Goal: Task Accomplishment & Management: Complete application form

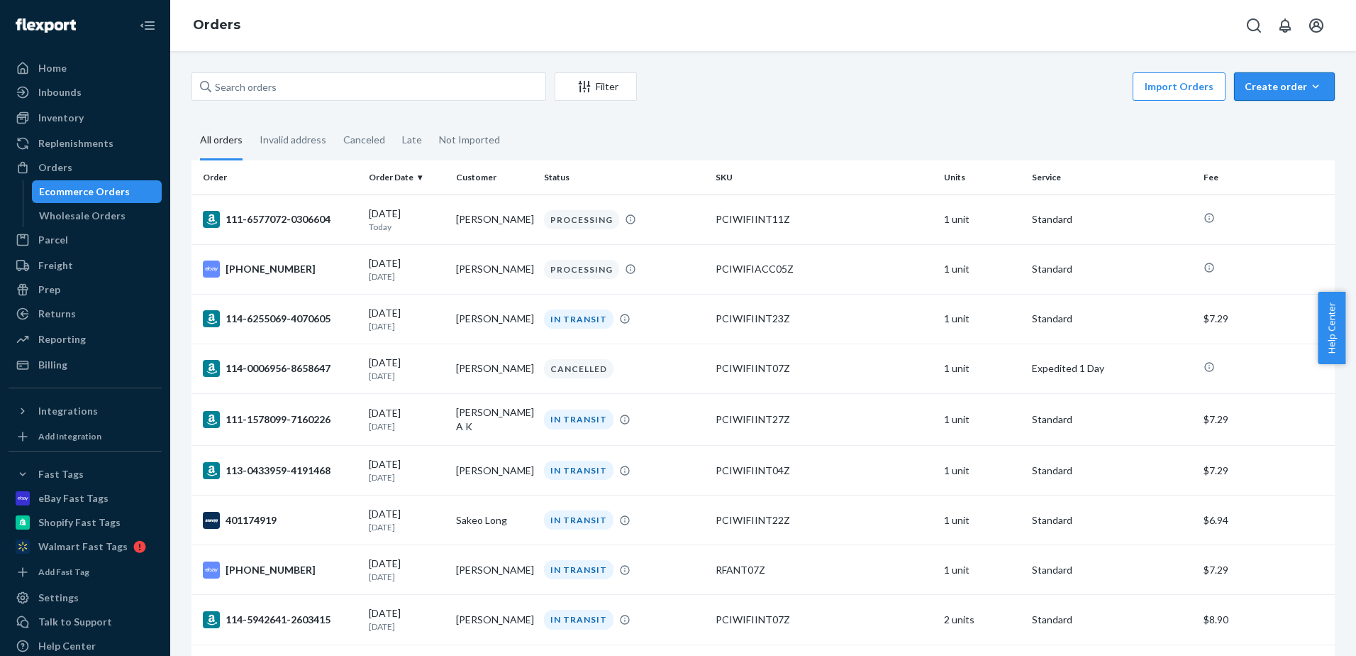
click at [1295, 84] on div "Create order" at bounding box center [1284, 86] width 79 height 14
click at [1296, 121] on span "Ecommerce order" at bounding box center [1293, 121] width 88 height 10
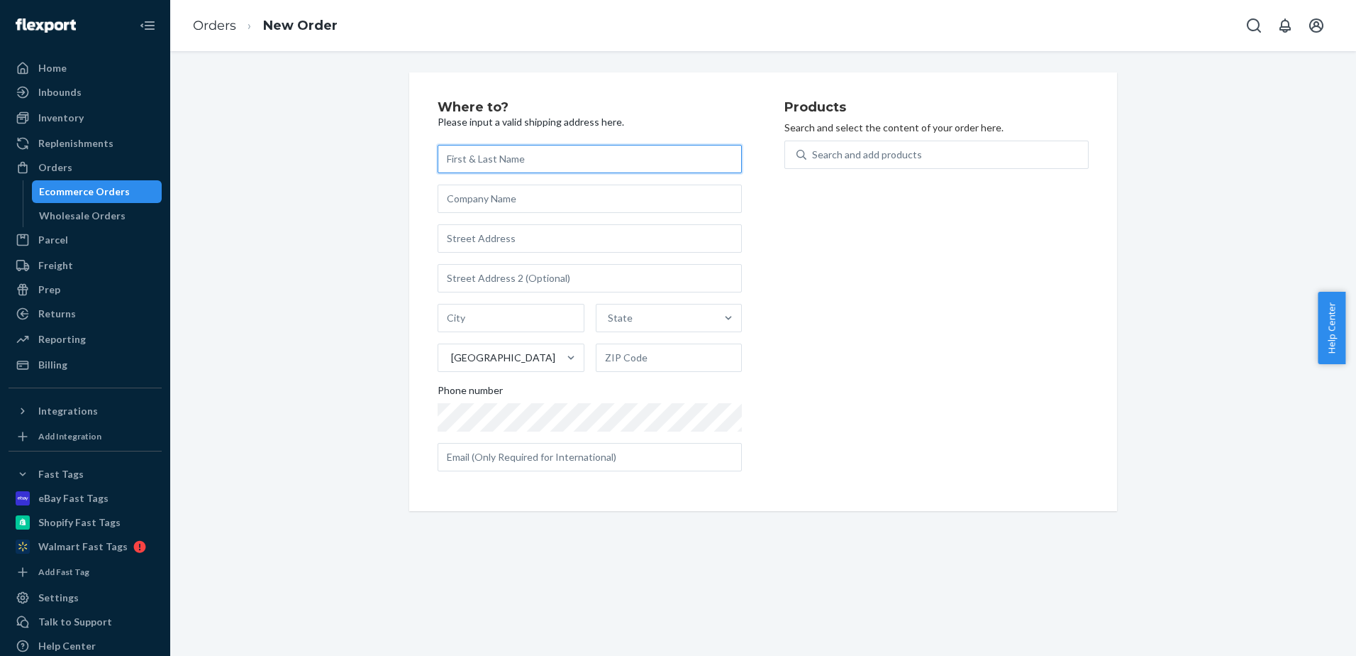
click at [609, 155] on input "text" at bounding box center [590, 159] width 304 height 28
paste input "Benjamin Holland"
type input "Benjamin Holland"
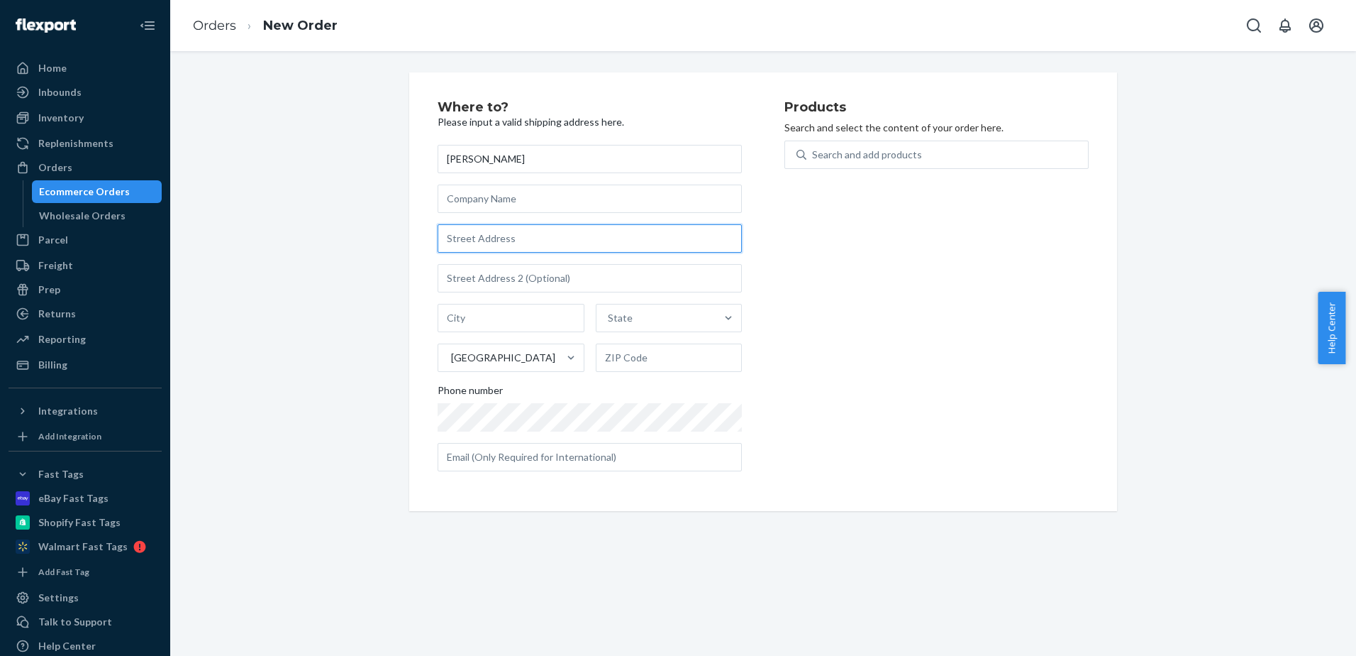
click at [482, 229] on input "text" at bounding box center [590, 238] width 304 height 28
paste input "267 Scott Street"
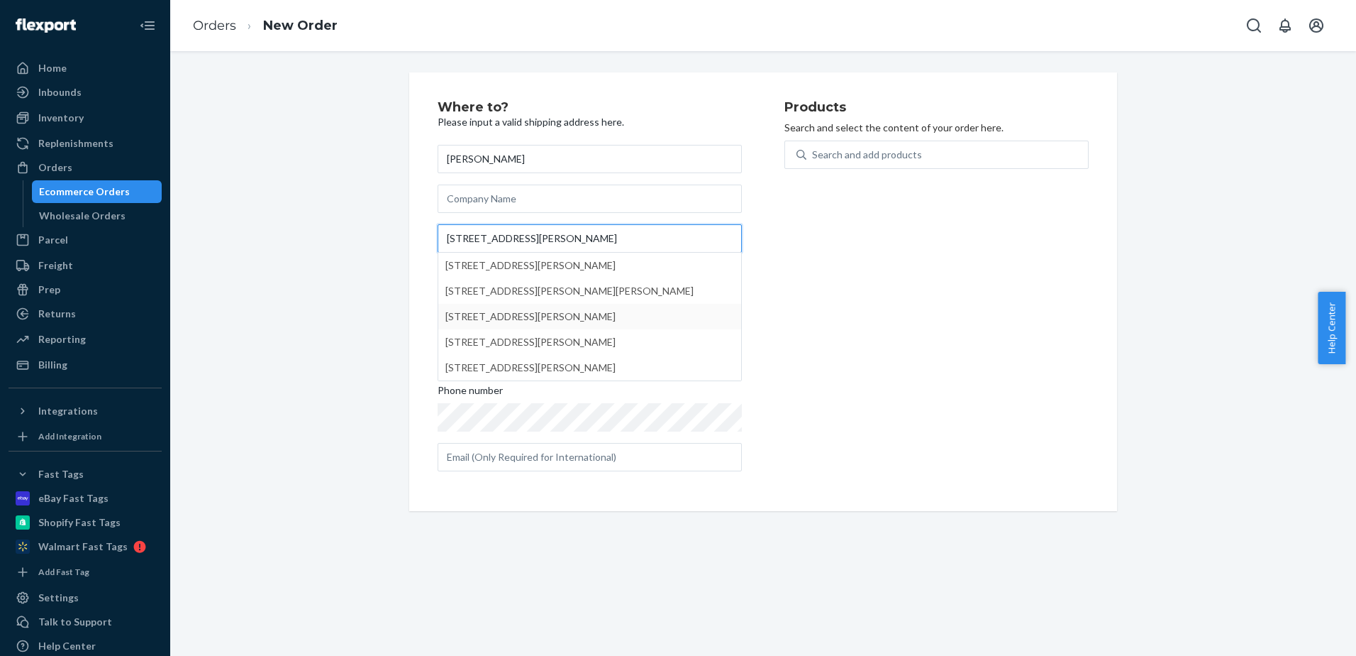
type input "267 Scott Street"
type input "Warracknabeal"
type input "3393"
type input "267 Scott St"
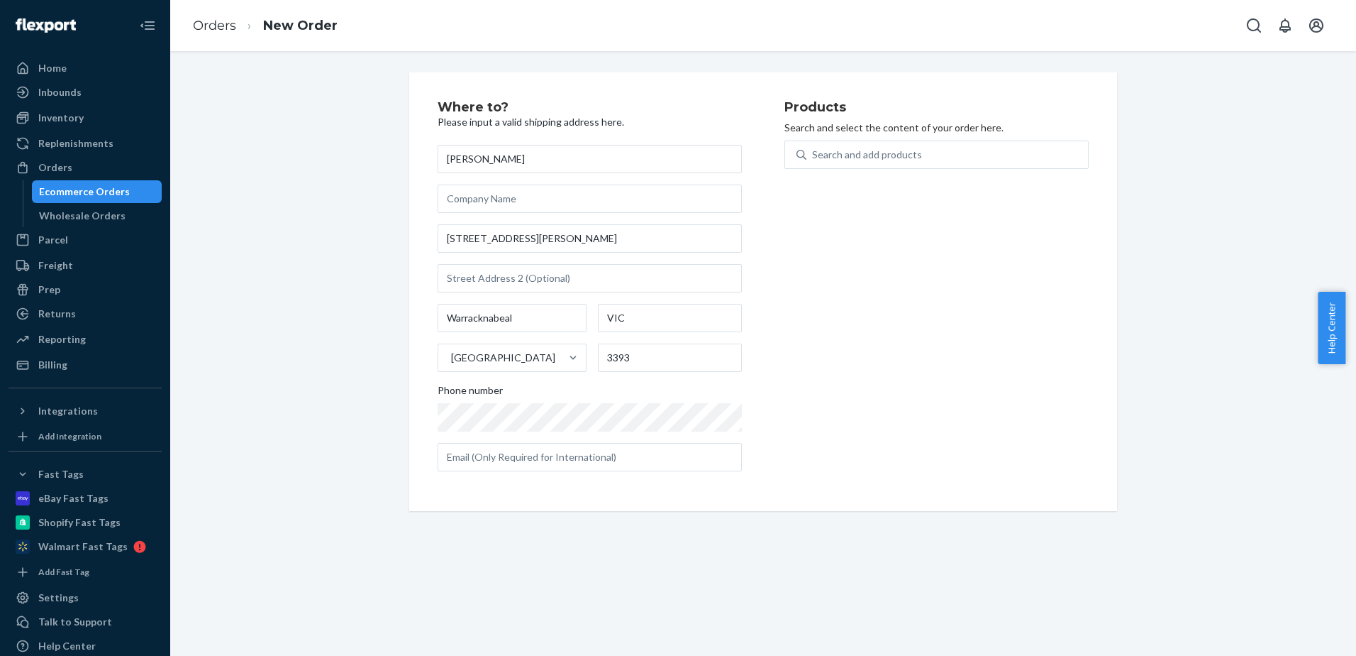
click at [941, 369] on div "Products Search and select the content of your order here. Search and add produ…" at bounding box center [937, 292] width 304 height 382
click at [861, 162] on div "Search and add products" at bounding box center [948, 155] width 282 height 26
click at [814, 162] on input "Search and add products" at bounding box center [812, 155] width 1 height 14
click at [892, 152] on div "Search and add products" at bounding box center [867, 155] width 110 height 14
click at [814, 152] on input "Search and add products" at bounding box center [812, 155] width 1 height 14
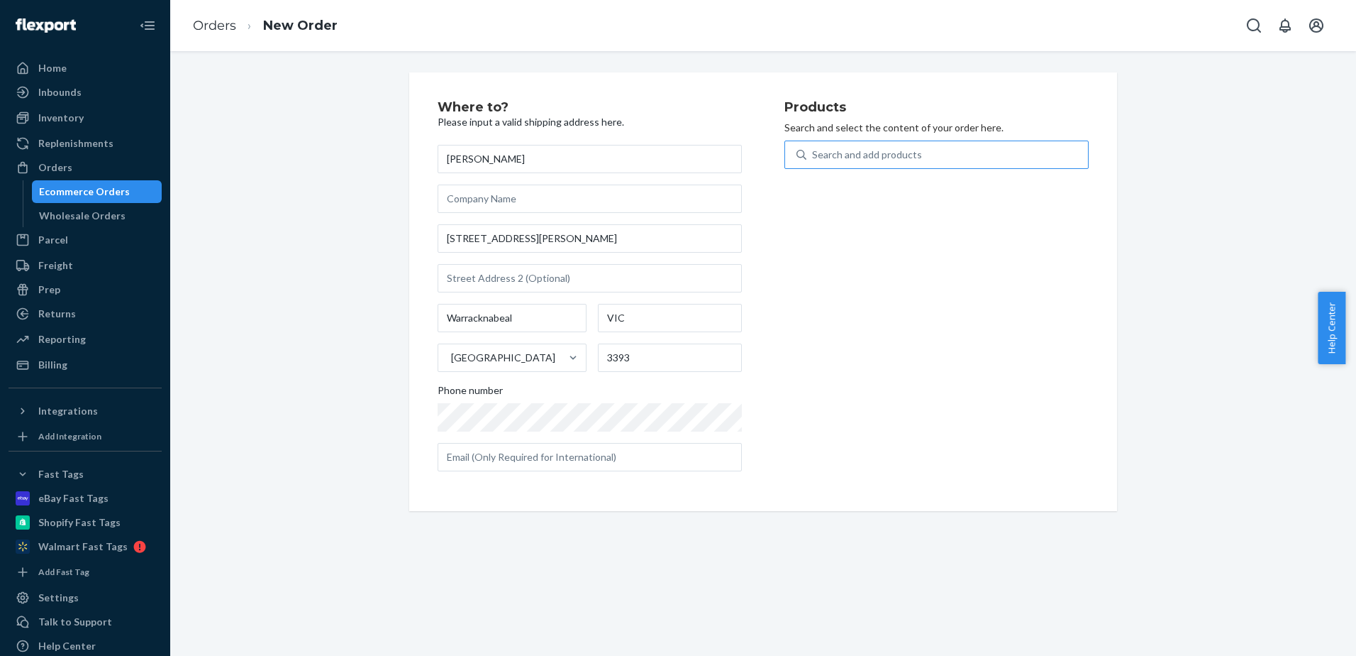
paste input "PCIWIFIINT18"
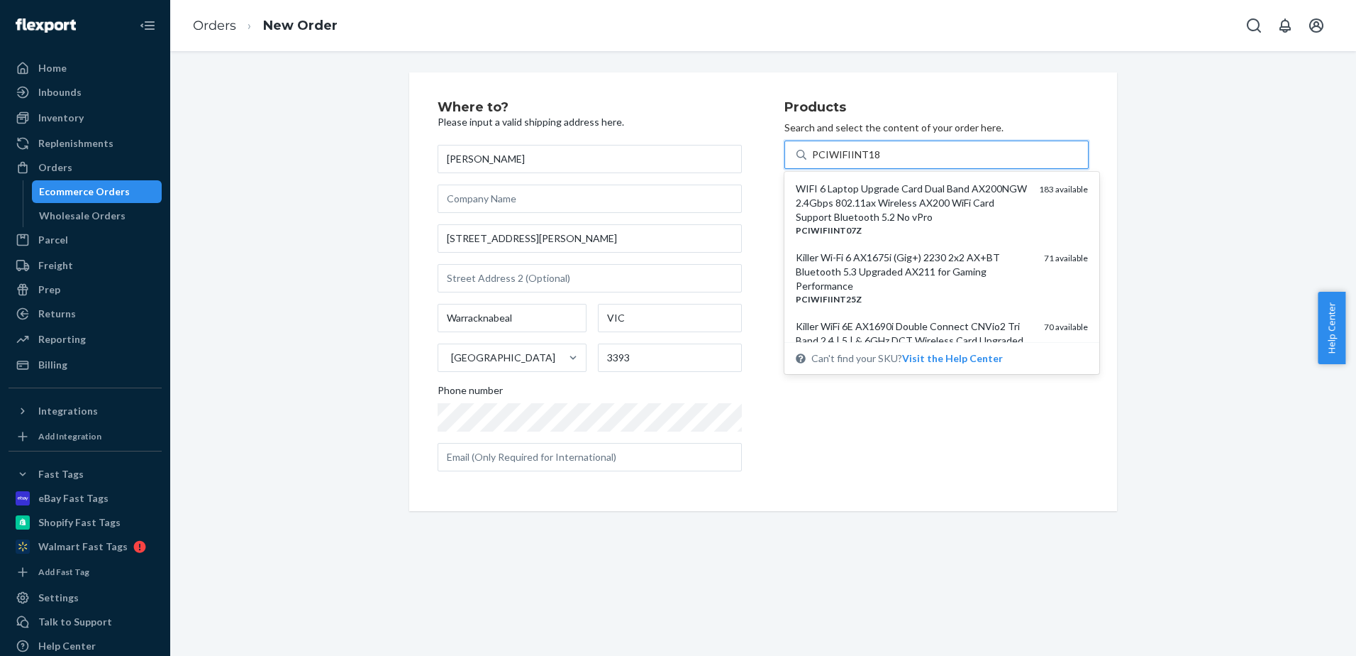
type input "PCIWIFIINT18Z"
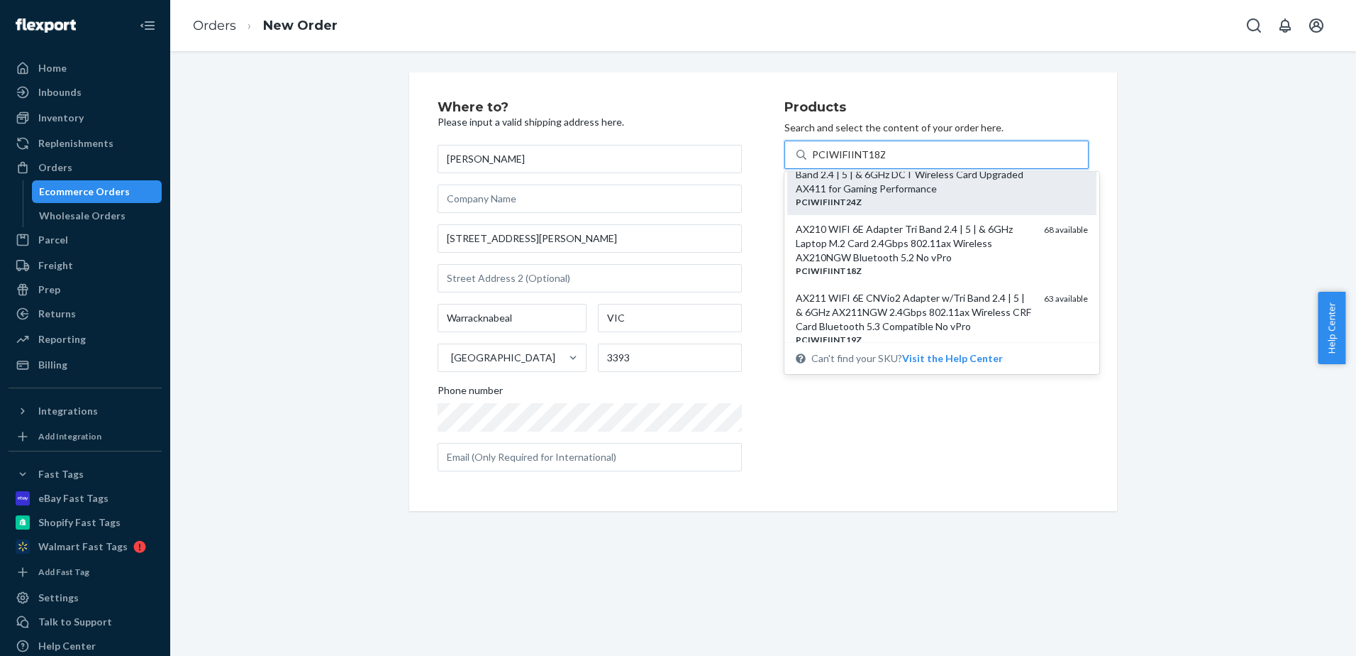
scroll to position [118, 0]
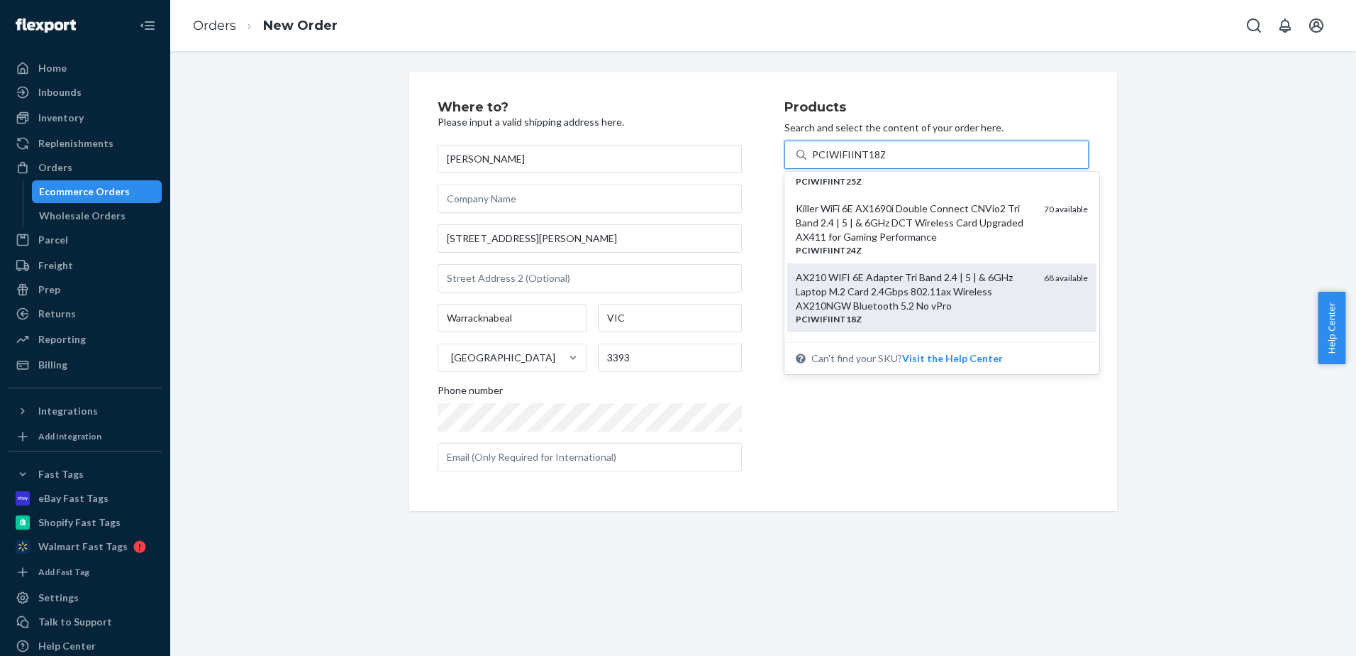
click at [916, 294] on div "AX210 WIFI 6E Adapter Tri Band 2.4 | 5 | & 6GHz Laptop M.2 Card 2.4Gbps 802.11a…" at bounding box center [914, 291] width 237 height 43
click at [885, 162] on input "PCIWIFIINT18Z" at bounding box center [848, 155] width 73 height 14
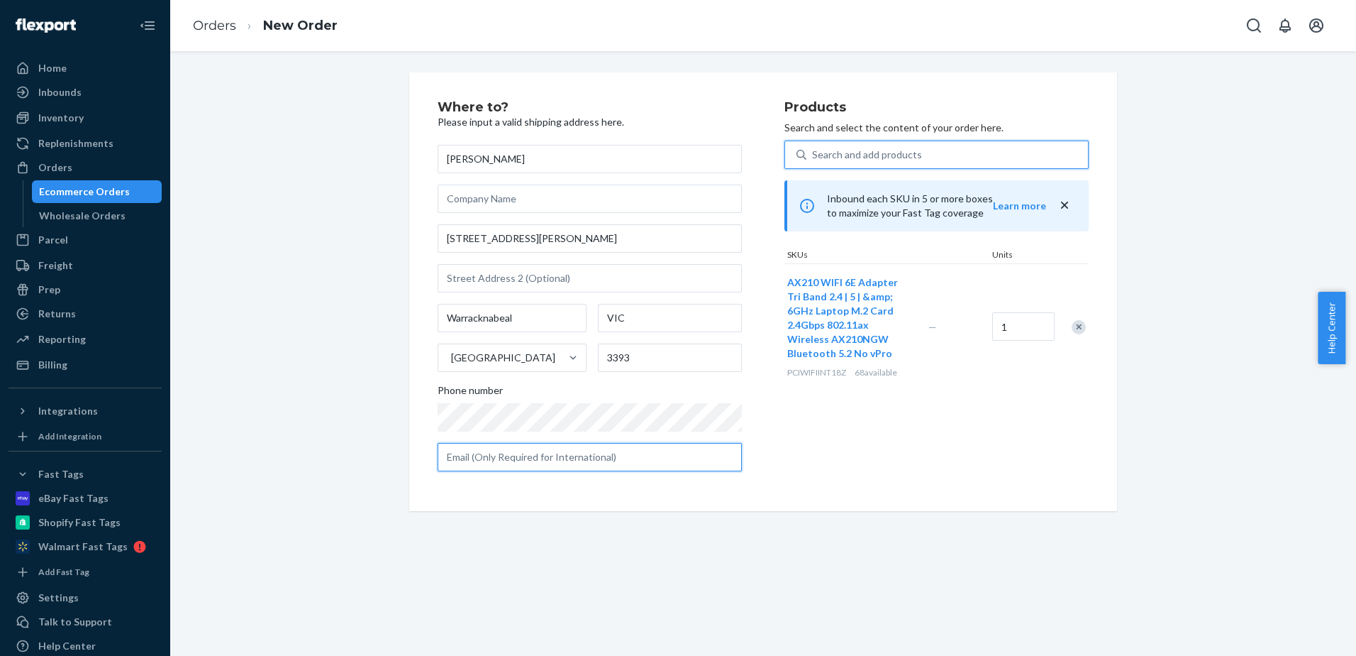
click at [626, 458] on input "text" at bounding box center [590, 457] width 304 height 28
click at [897, 368] on div "PCIWIFIINT18Z 68 available" at bounding box center [855, 372] width 136 height 12
click at [617, 468] on input "text" at bounding box center [590, 457] width 304 height 28
paste input "q8bwgm762n5kn06@marketplace.amazon.com.au"
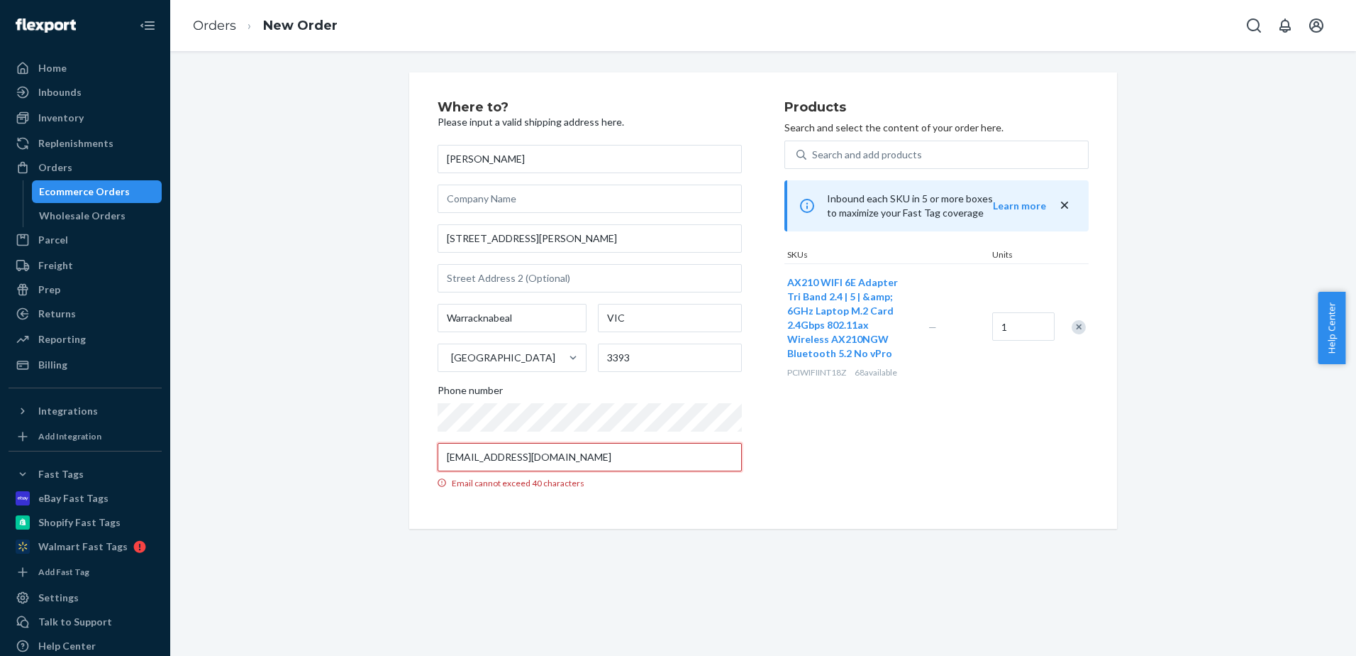
drag, startPoint x: 682, startPoint y: 466, endPoint x: 449, endPoint y: 480, distance: 233.8
click at [449, 480] on label "q8bwgm762n5kn06@marketplace.amazon.com.au Email cannot exceed 40 characters" at bounding box center [590, 466] width 304 height 46
type input "q"
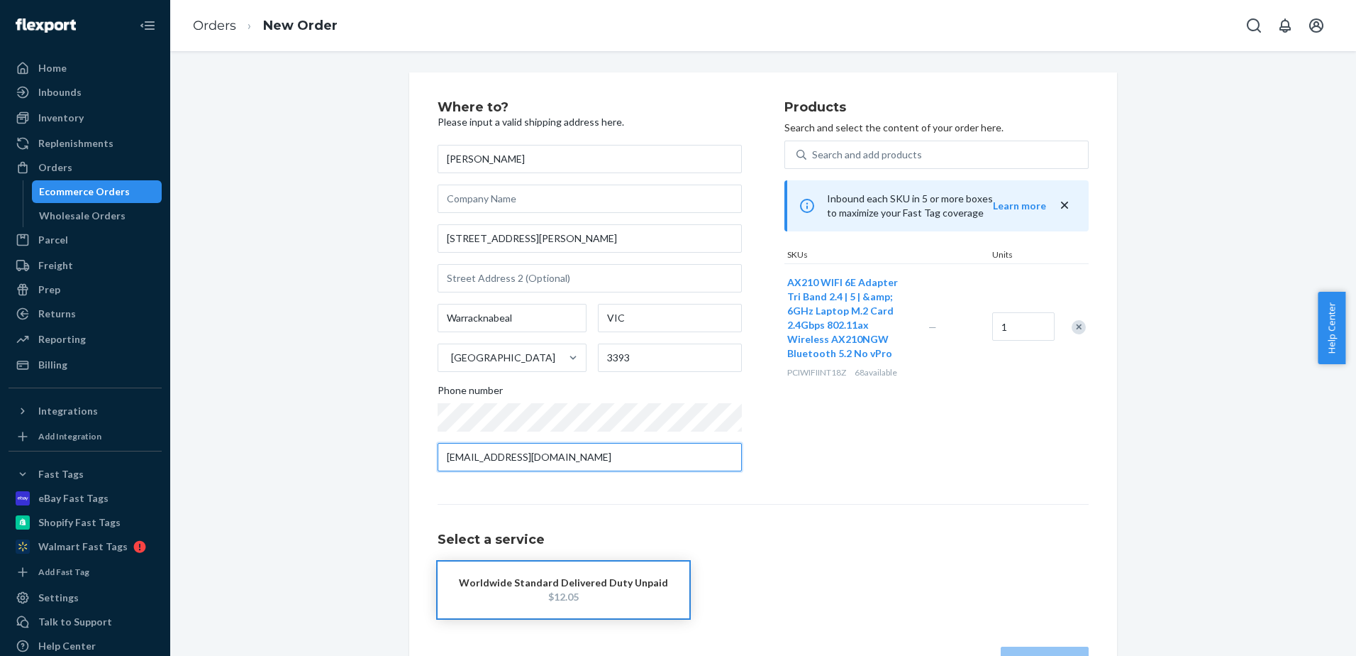
type input "orders@highzer0.com"
click at [551, 604] on button "Worldwide Standard Delivered Duty Unpaid $12.05" at bounding box center [564, 589] width 252 height 57
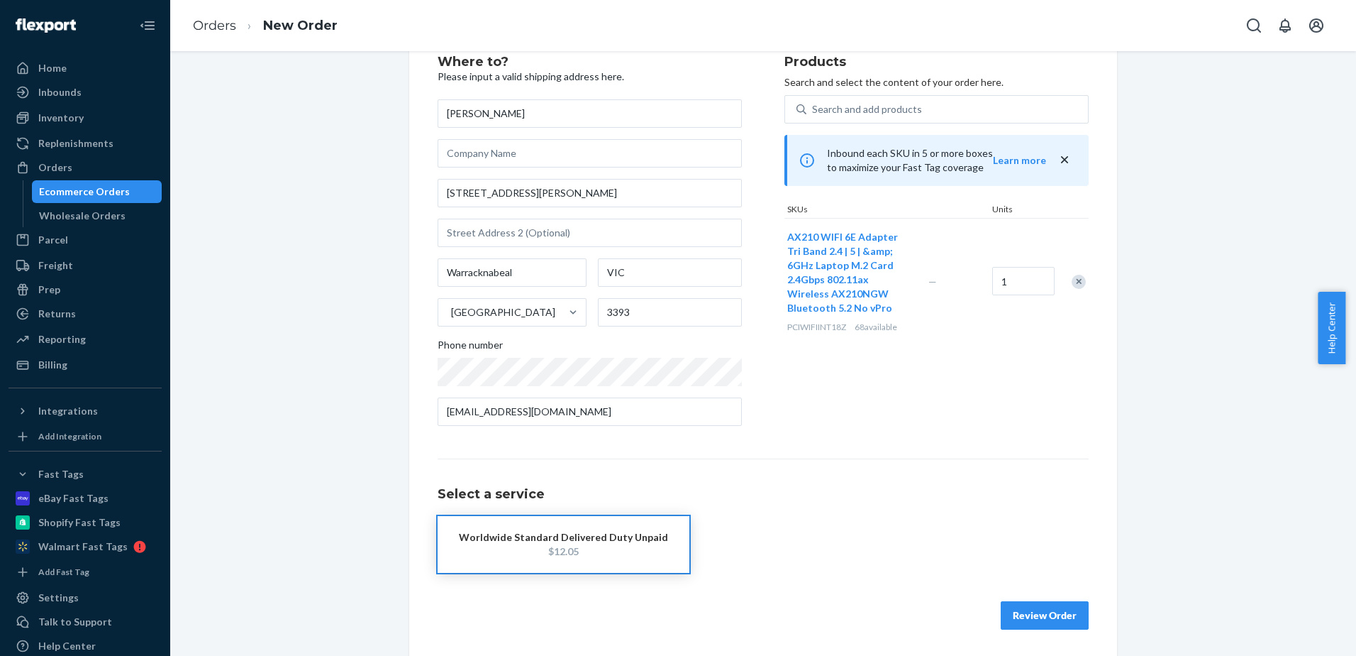
scroll to position [47, 0]
click at [1037, 617] on button "Review Order" at bounding box center [1045, 613] width 88 height 28
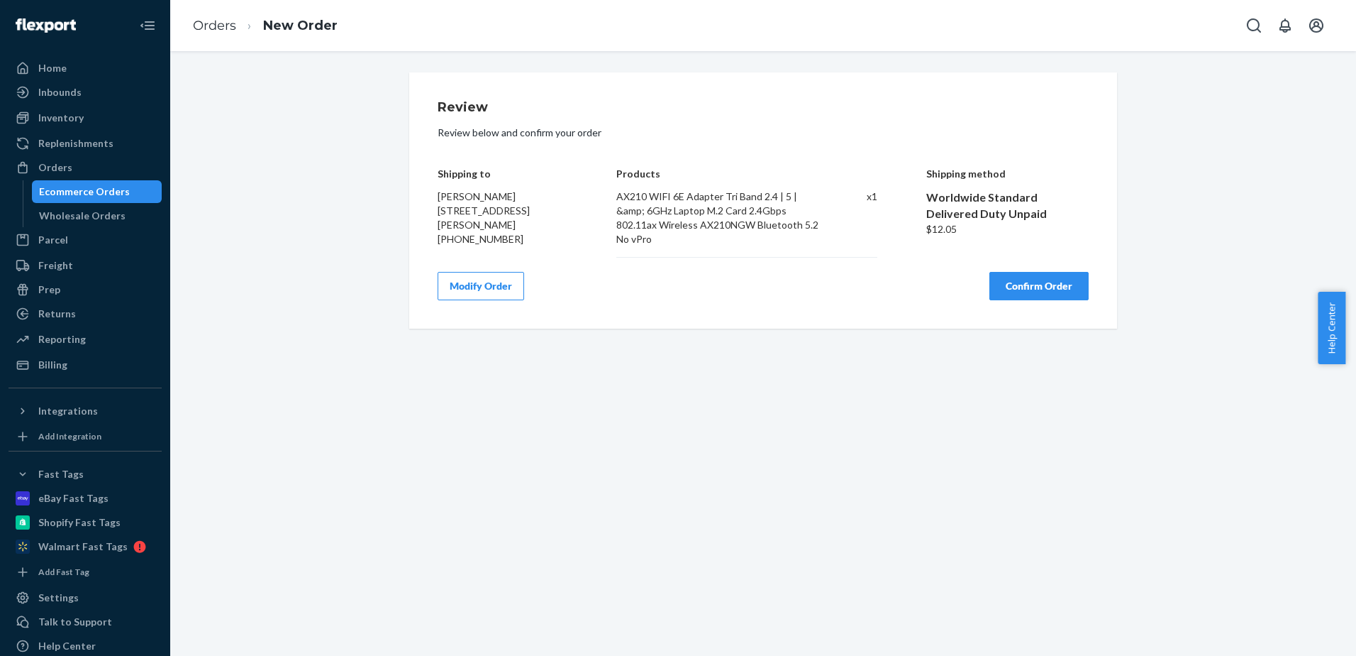
click at [1043, 284] on button "Confirm Order" at bounding box center [1039, 286] width 99 height 28
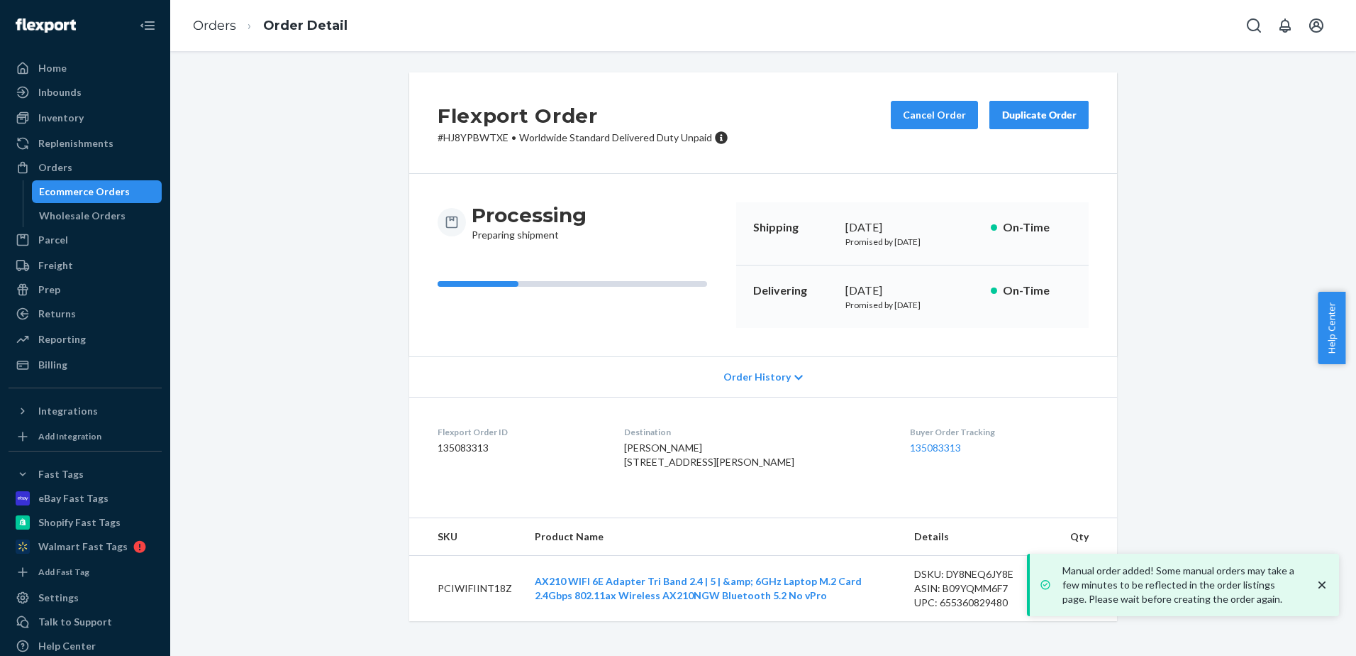
click at [1324, 582] on icon "close toast" at bounding box center [1322, 584] width 7 height 7
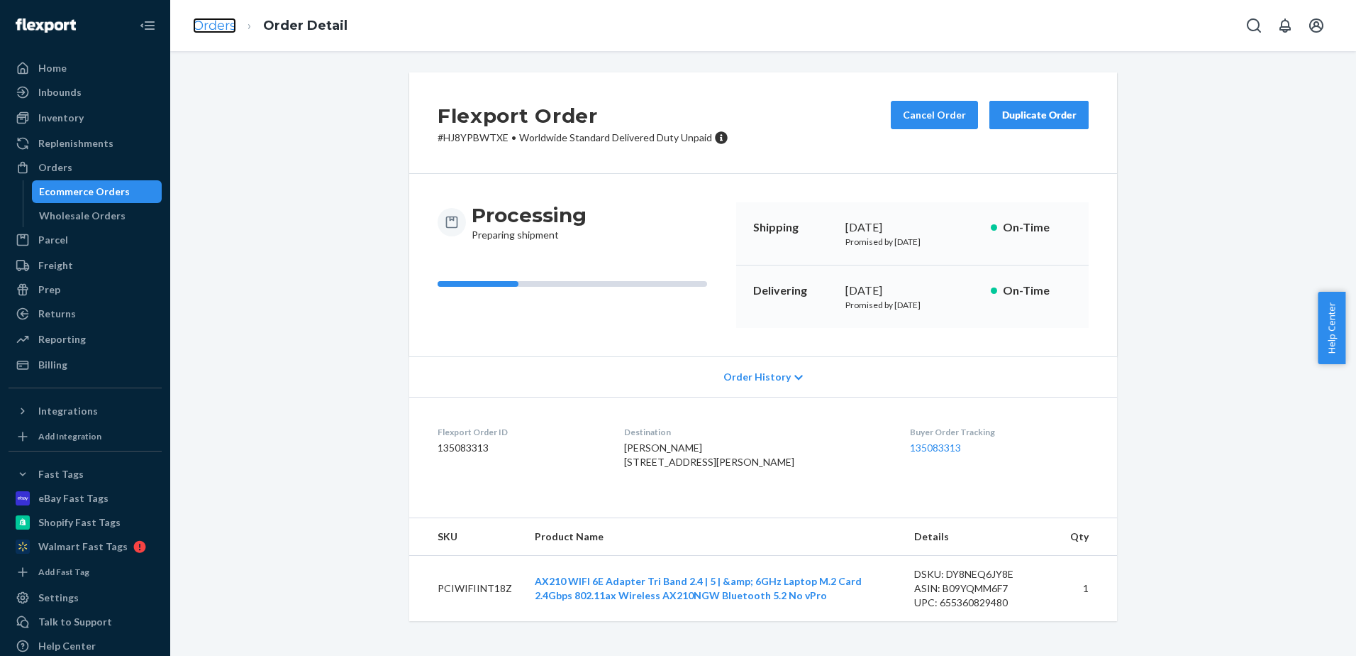
click at [216, 27] on link "Orders" at bounding box center [214, 26] width 43 height 16
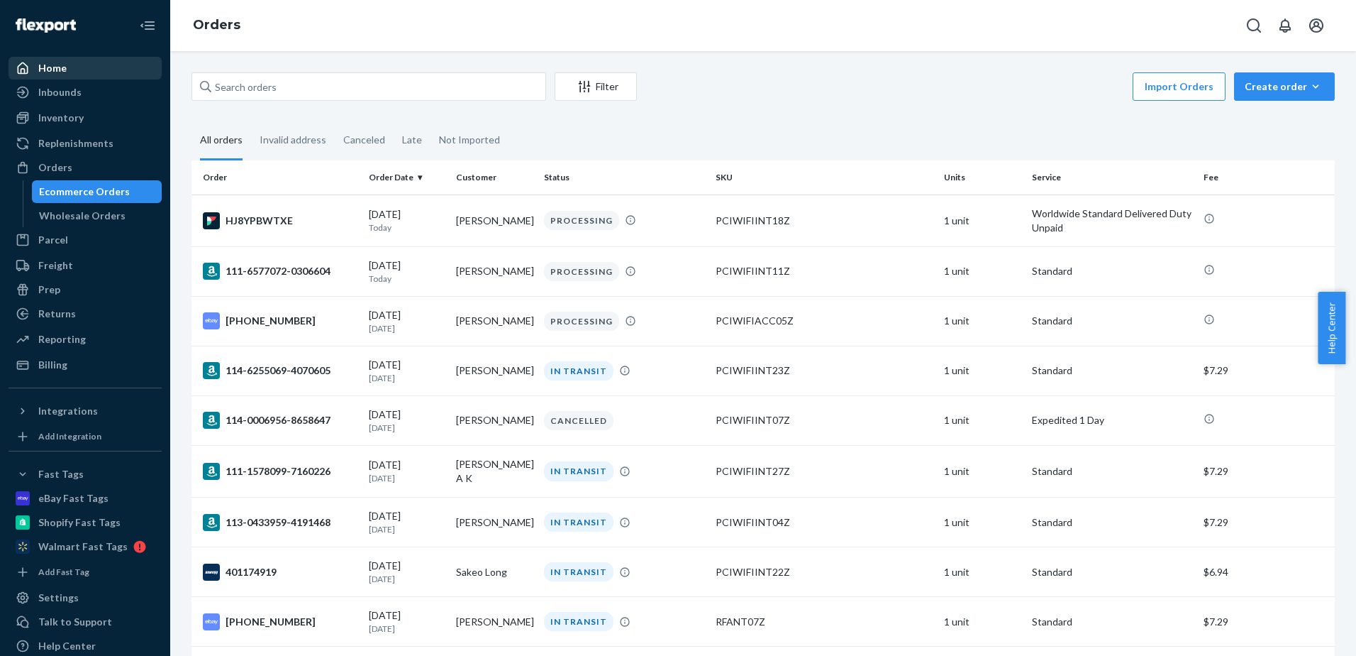
click at [51, 63] on div "Home" at bounding box center [52, 68] width 28 height 14
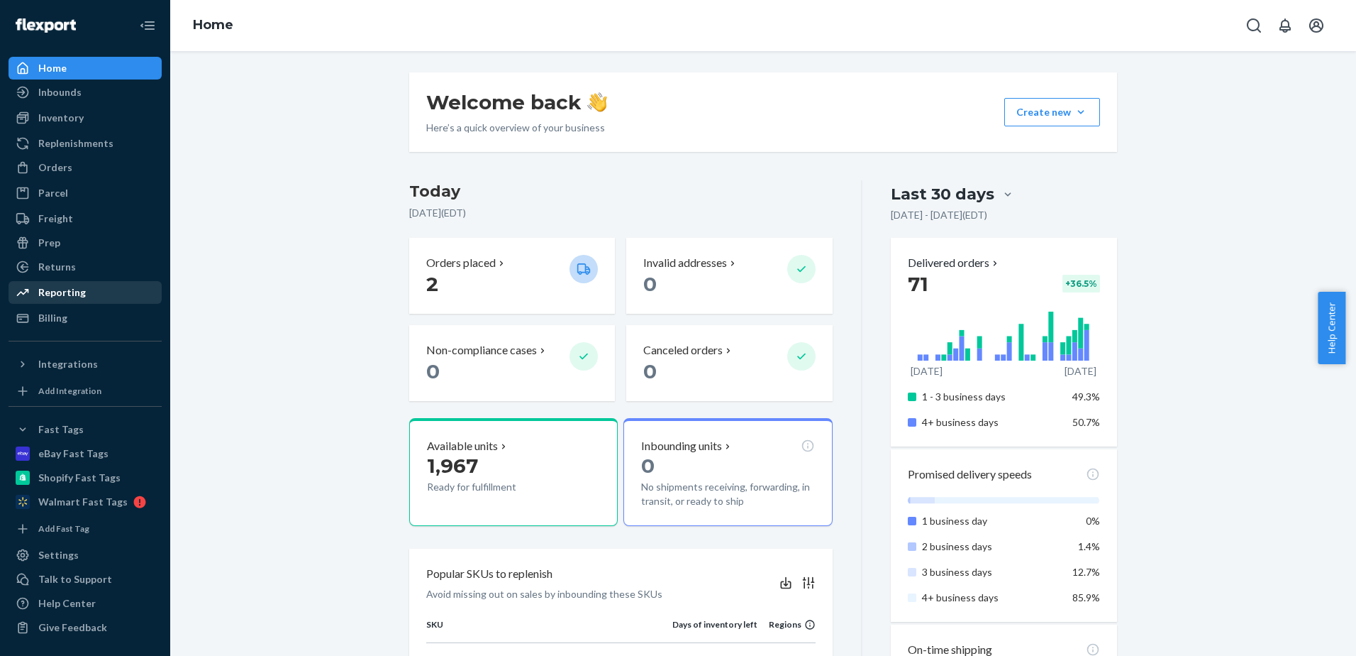
click at [69, 294] on div "Reporting" at bounding box center [62, 292] width 48 height 14
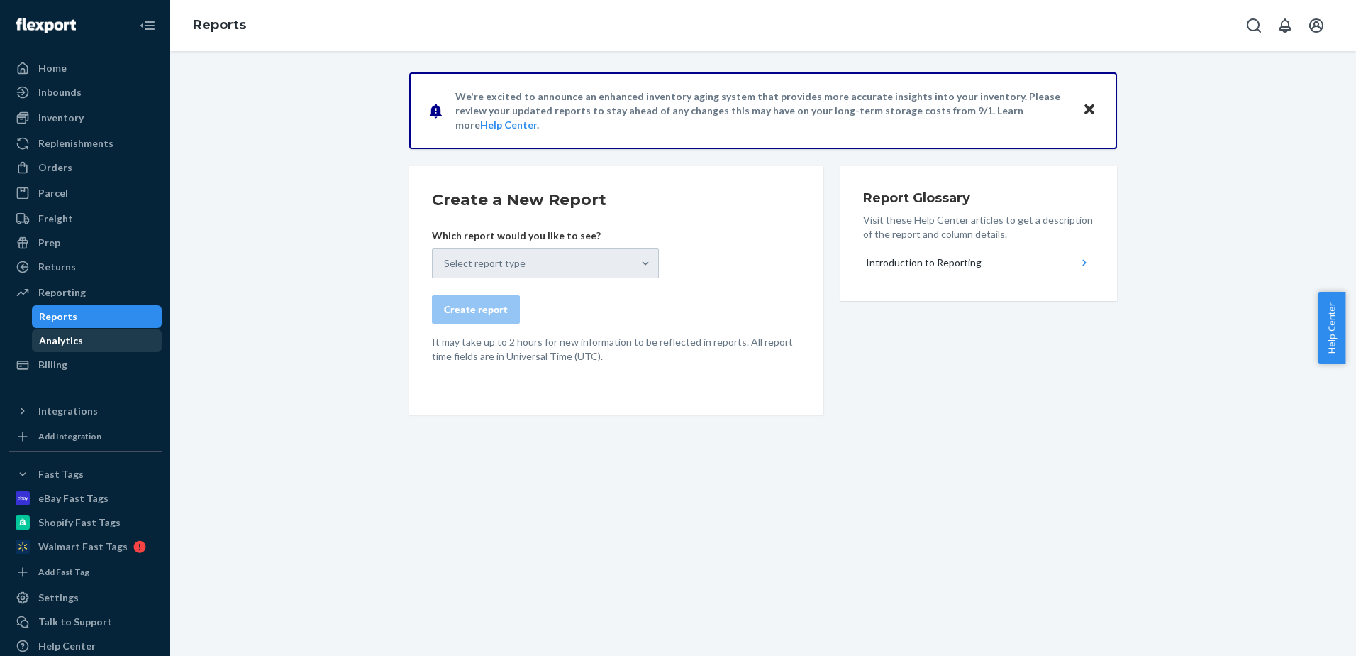
click at [70, 342] on div "Analytics" at bounding box center [61, 340] width 44 height 14
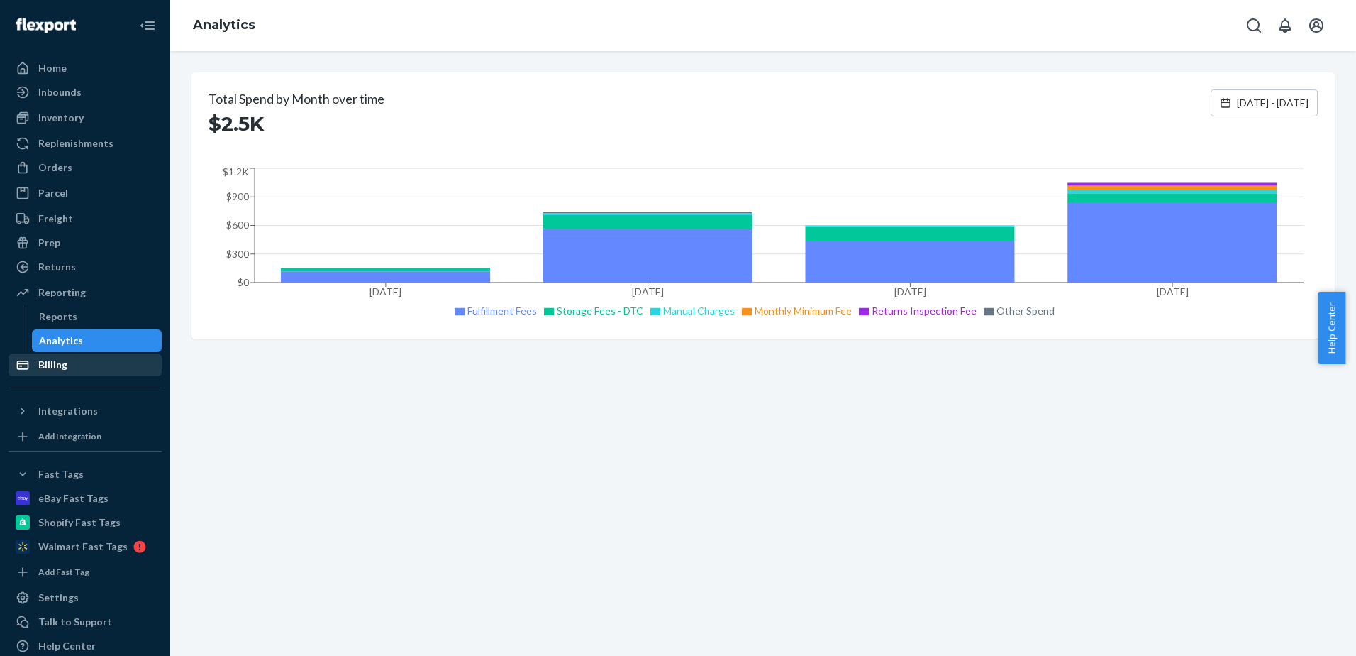
click at [67, 369] on div "Billing" at bounding box center [85, 365] width 150 height 20
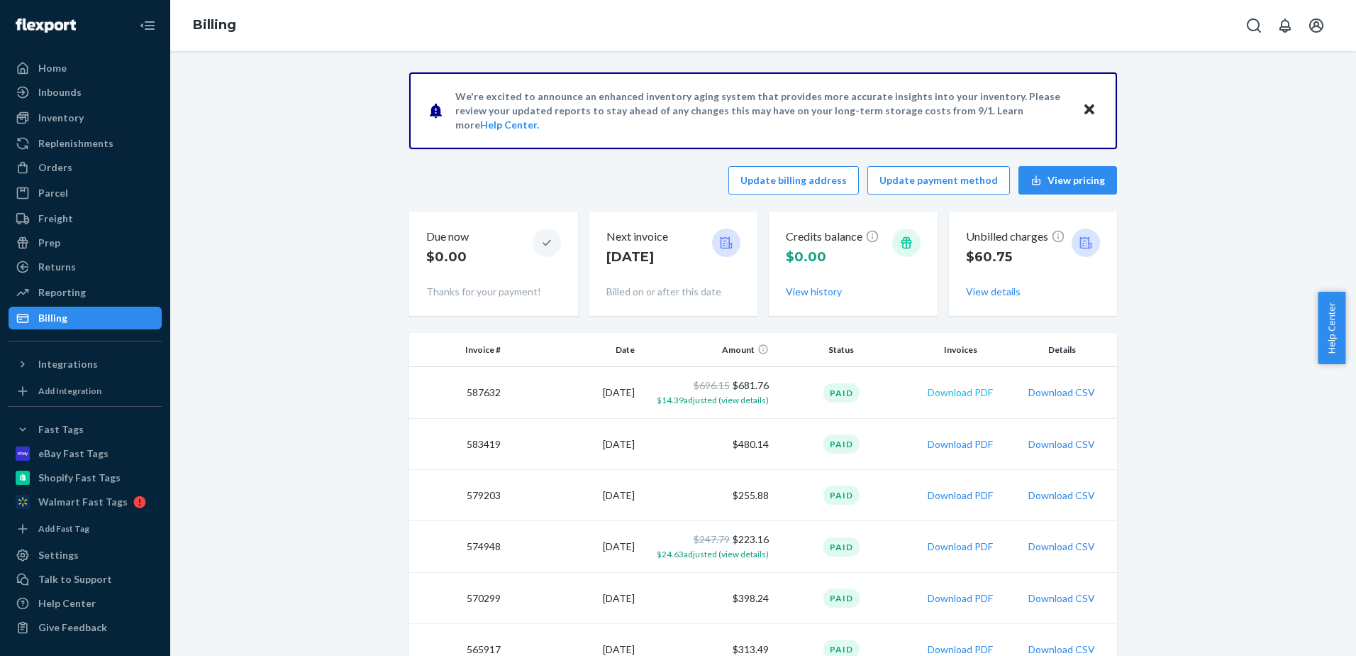
click at [961, 394] on button "Download PDF" at bounding box center [960, 392] width 65 height 14
click at [1058, 390] on button "Download CSV" at bounding box center [1062, 392] width 67 height 14
click at [57, 262] on div "Returns" at bounding box center [57, 267] width 38 height 14
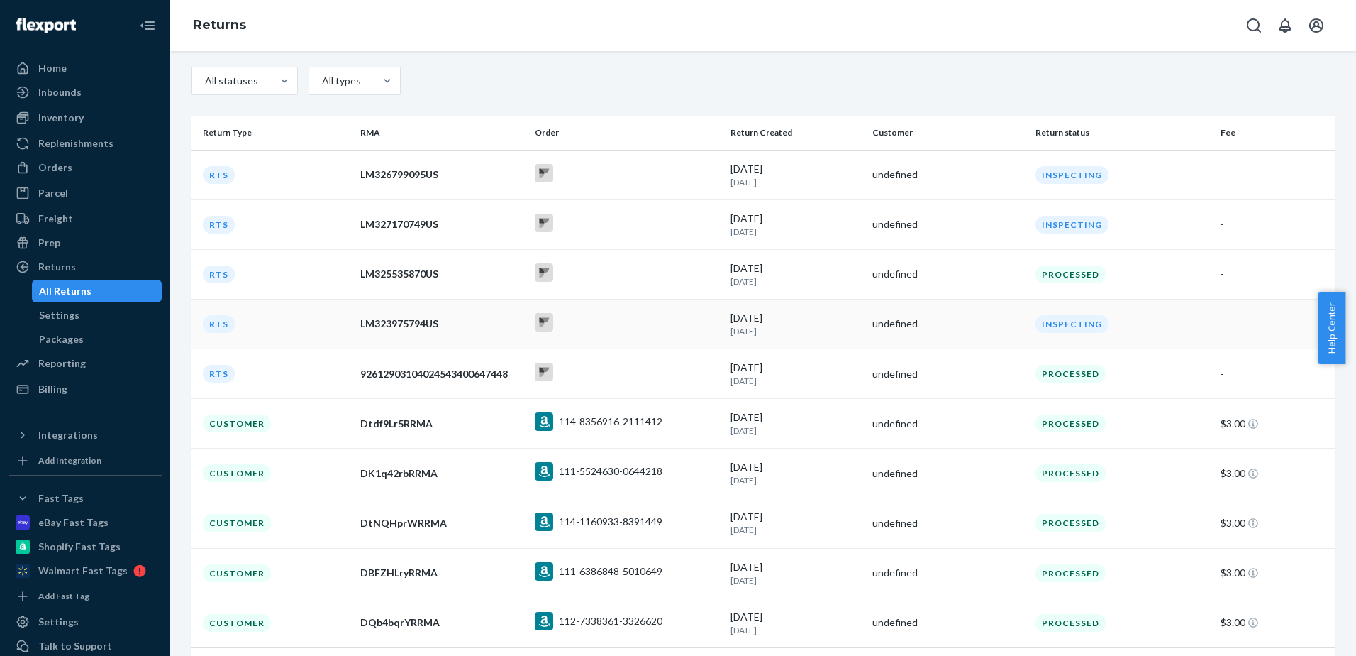
scroll to position [78, 0]
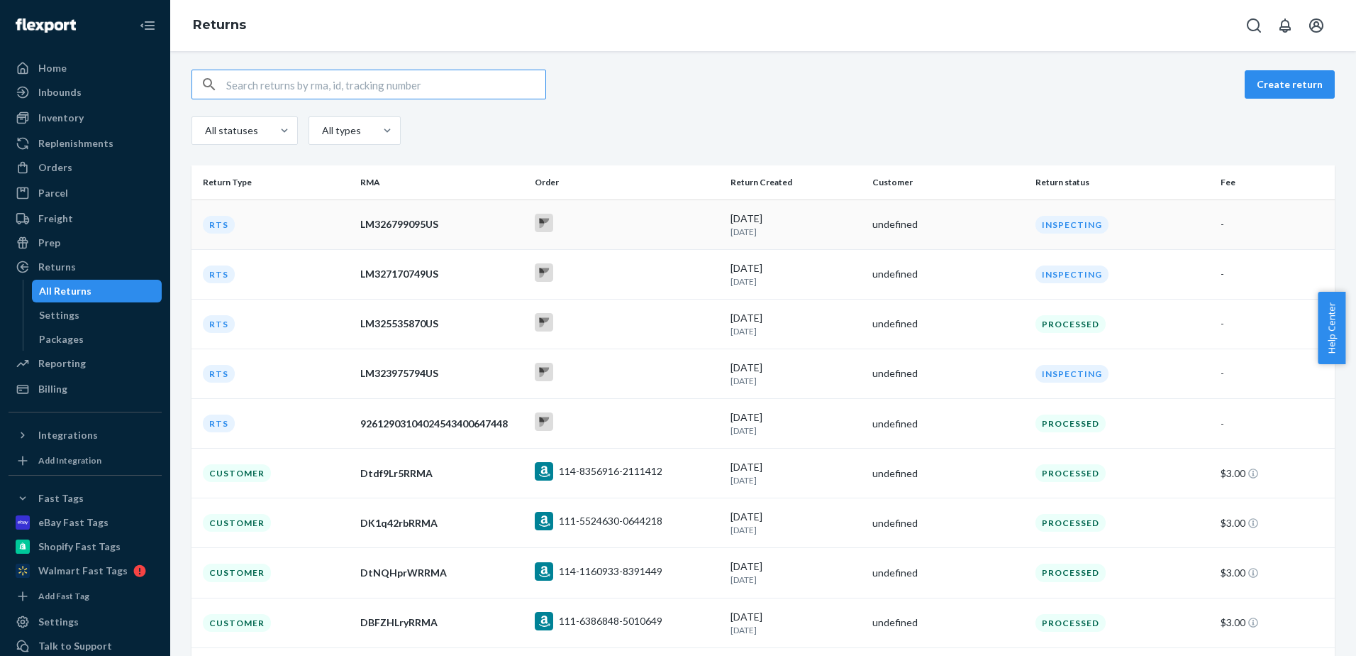
click at [841, 217] on div "8/21/2025 1 day ago" at bounding box center [796, 224] width 131 height 26
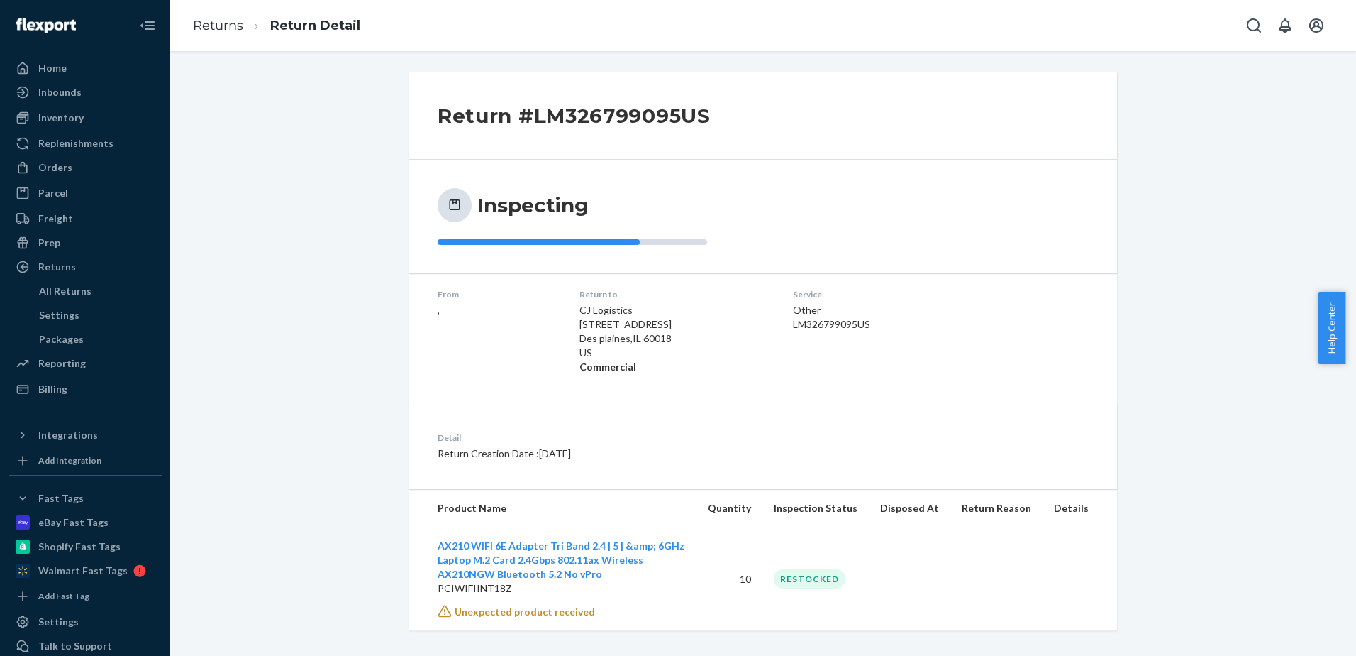
click at [817, 324] on div "LM326799095US" at bounding box center [880, 324] width 175 height 14
click at [198, 25] on link "Returns" at bounding box center [218, 26] width 50 height 16
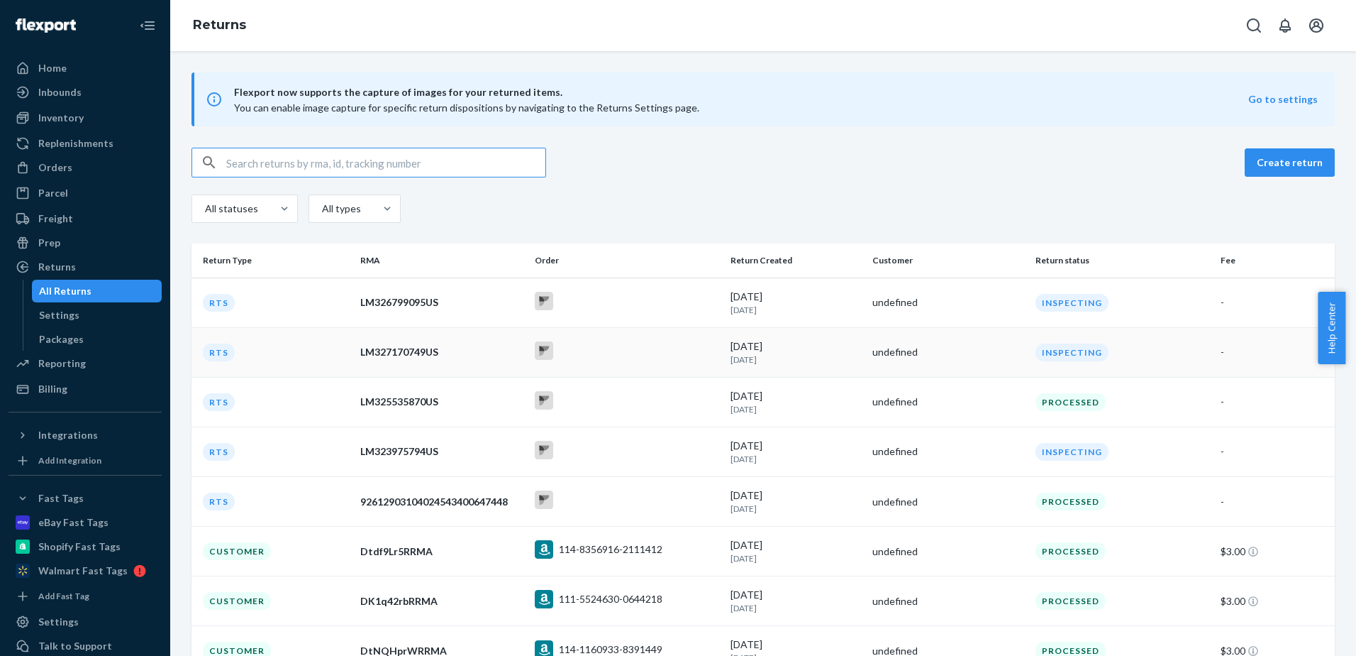
click at [640, 348] on div at bounding box center [627, 352] width 184 height 22
click at [675, 500] on div at bounding box center [627, 501] width 184 height 22
click at [634, 397] on div at bounding box center [627, 402] width 184 height 22
click at [622, 357] on div at bounding box center [627, 352] width 184 height 22
click at [56, 392] on div "Billing" at bounding box center [52, 389] width 29 height 14
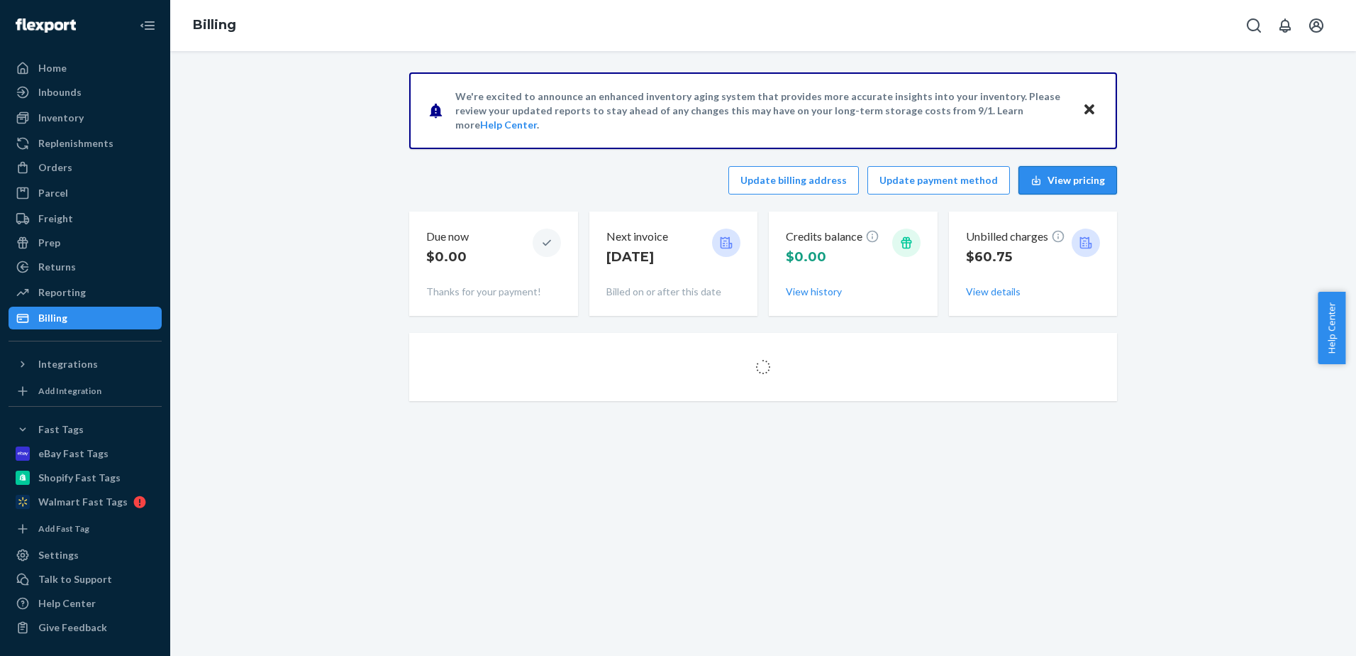
click at [1057, 178] on button "View pricing" at bounding box center [1068, 180] width 99 height 28
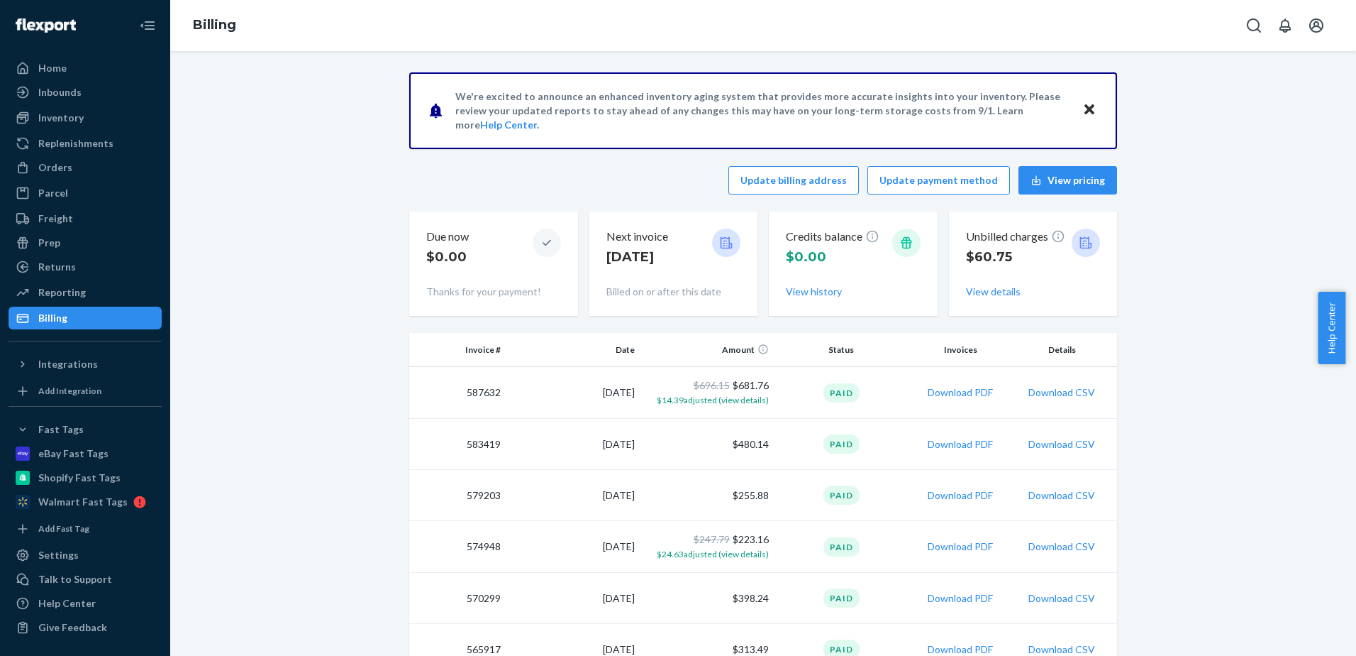
drag, startPoint x: 275, startPoint y: 103, endPoint x: 292, endPoint y: 113, distance: 19.7
click at [537, 118] on link "Help Center" at bounding box center [508, 124] width 57 height 12
click at [80, 267] on div "Returns" at bounding box center [85, 267] width 150 height 20
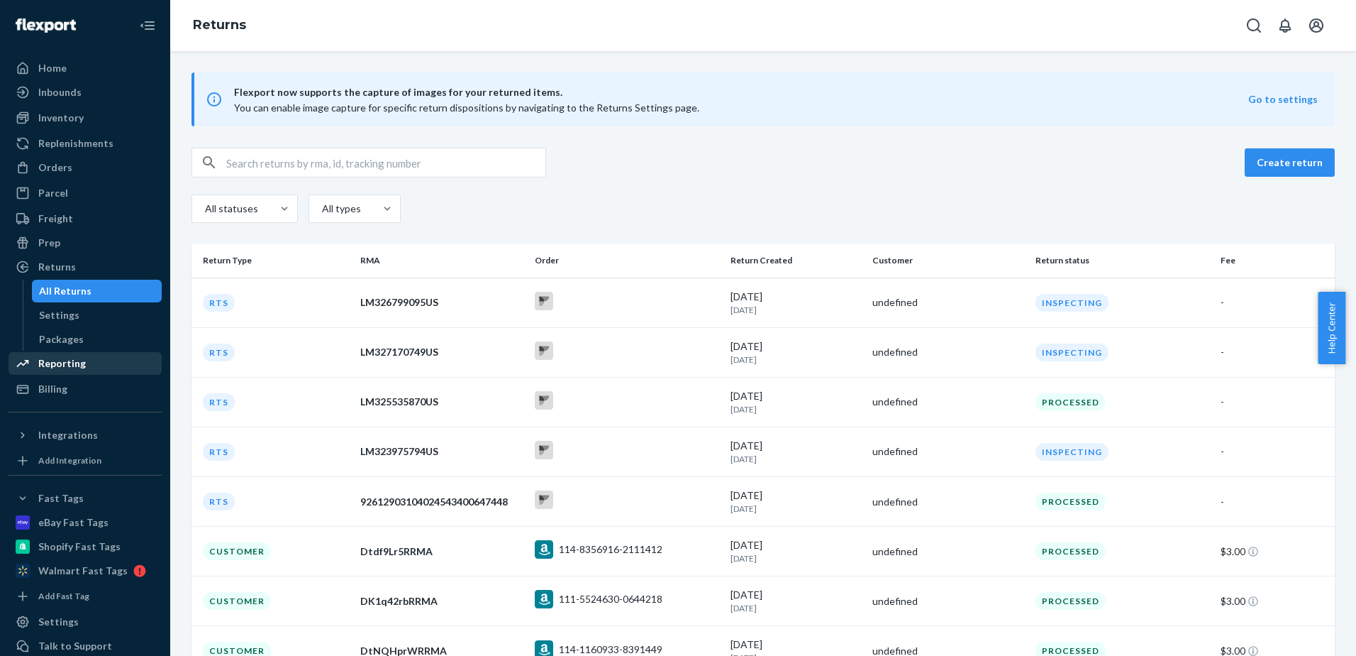
click at [78, 367] on div "Reporting" at bounding box center [62, 363] width 48 height 14
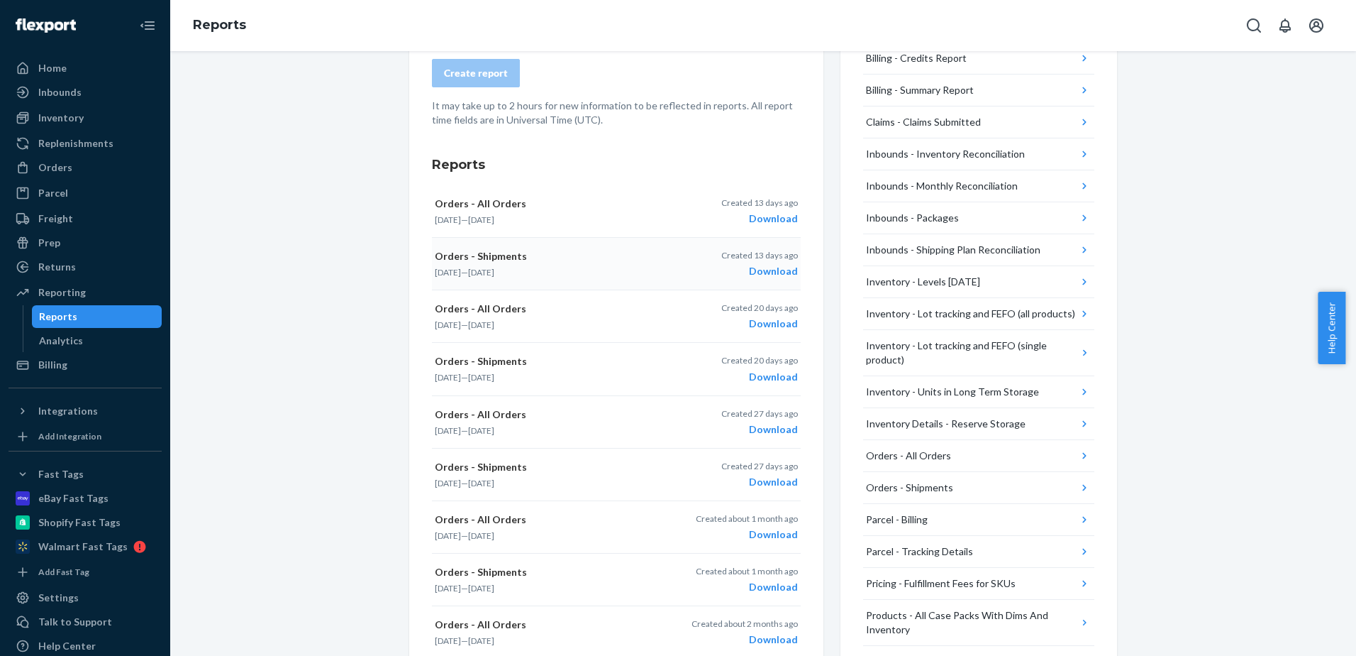
scroll to position [118, 0]
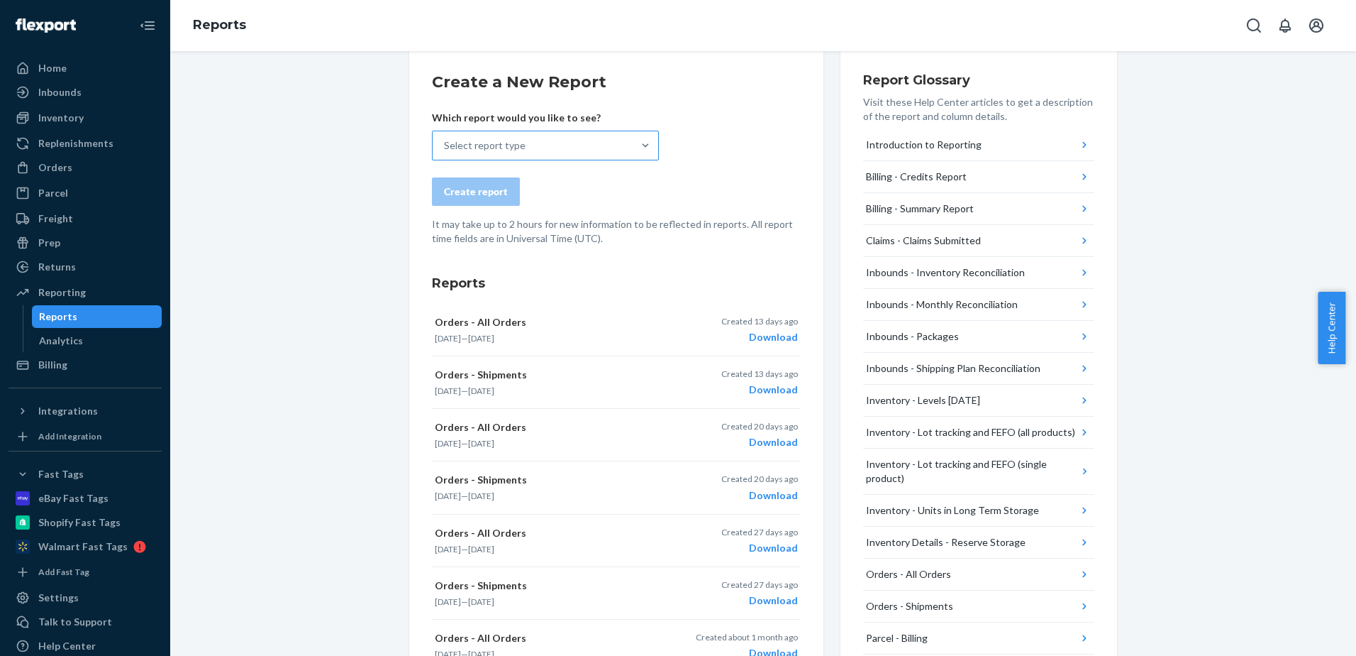
click at [519, 140] on div "Select report type" at bounding box center [533, 145] width 200 height 28
click at [446, 140] on input "Select report type" at bounding box center [444, 145] width 1 height 14
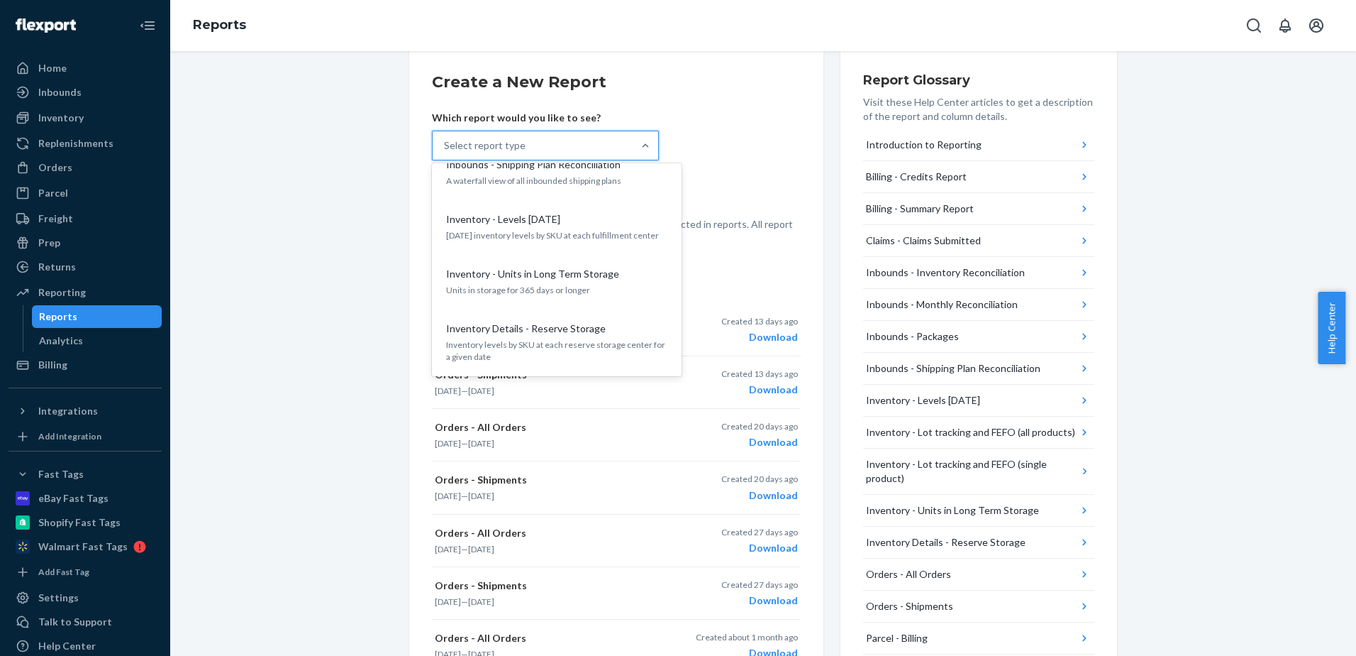
scroll to position [471, 0]
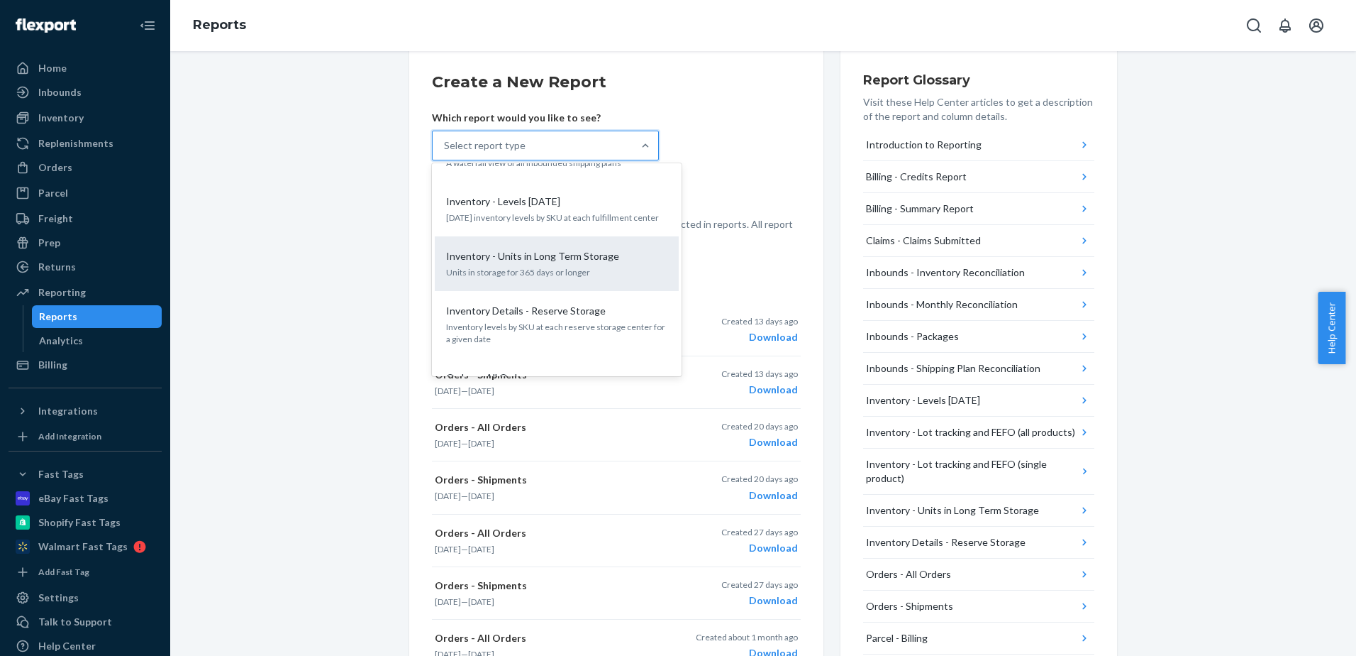
click at [639, 266] on p "Units in storage for 365 days or longer" at bounding box center [556, 272] width 221 height 12
click at [446, 153] on input "option Inventory - Units in Long Term Storage focused, 0 of 25. 25 results avai…" at bounding box center [444, 145] width 1 height 14
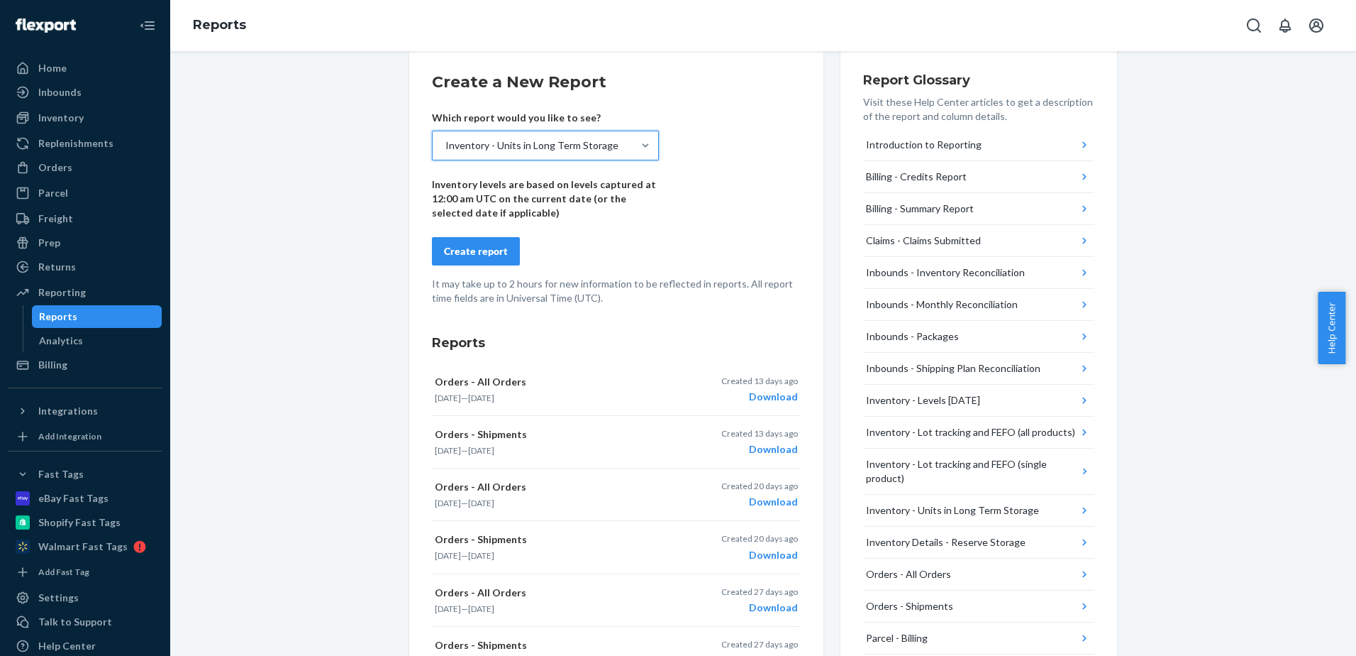
click at [480, 252] on div "Create report" at bounding box center [476, 251] width 64 height 14
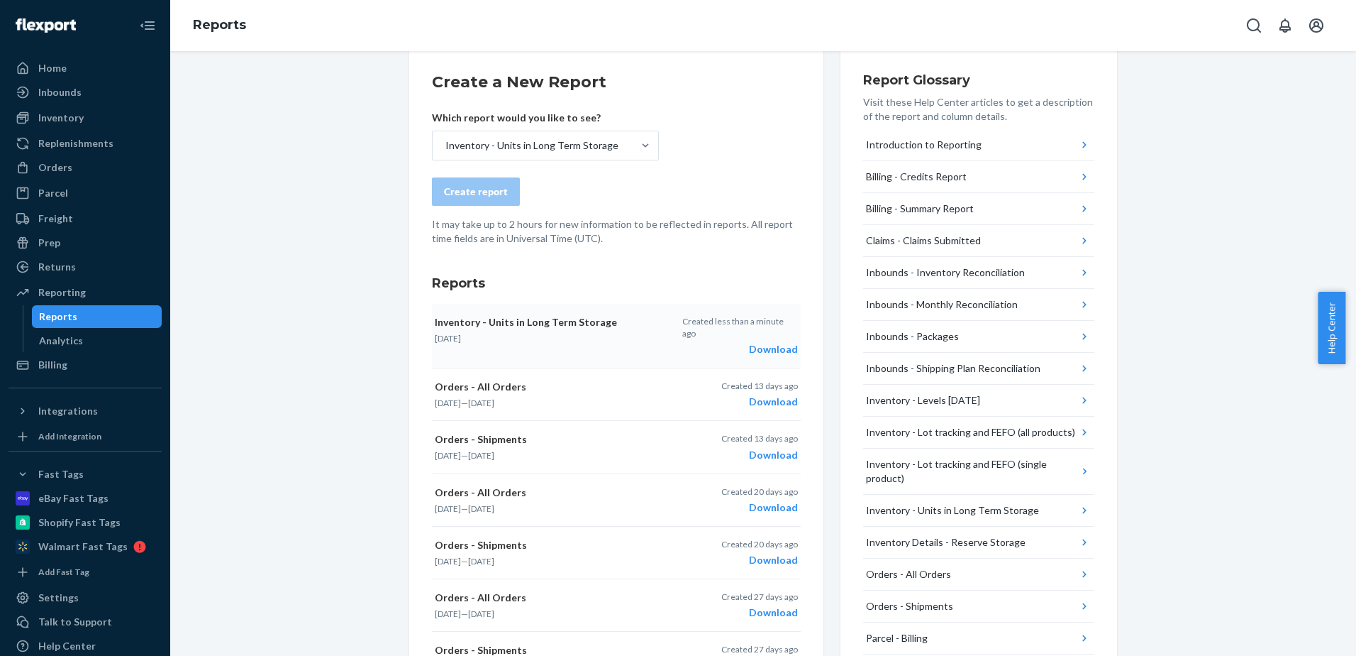
click at [775, 342] on div "Download" at bounding box center [740, 349] width 116 height 14
click at [368, 326] on div "We're excited to announce an enhanced inventory aging system that provides more…" at bounding box center [763, 512] width 1165 height 1115
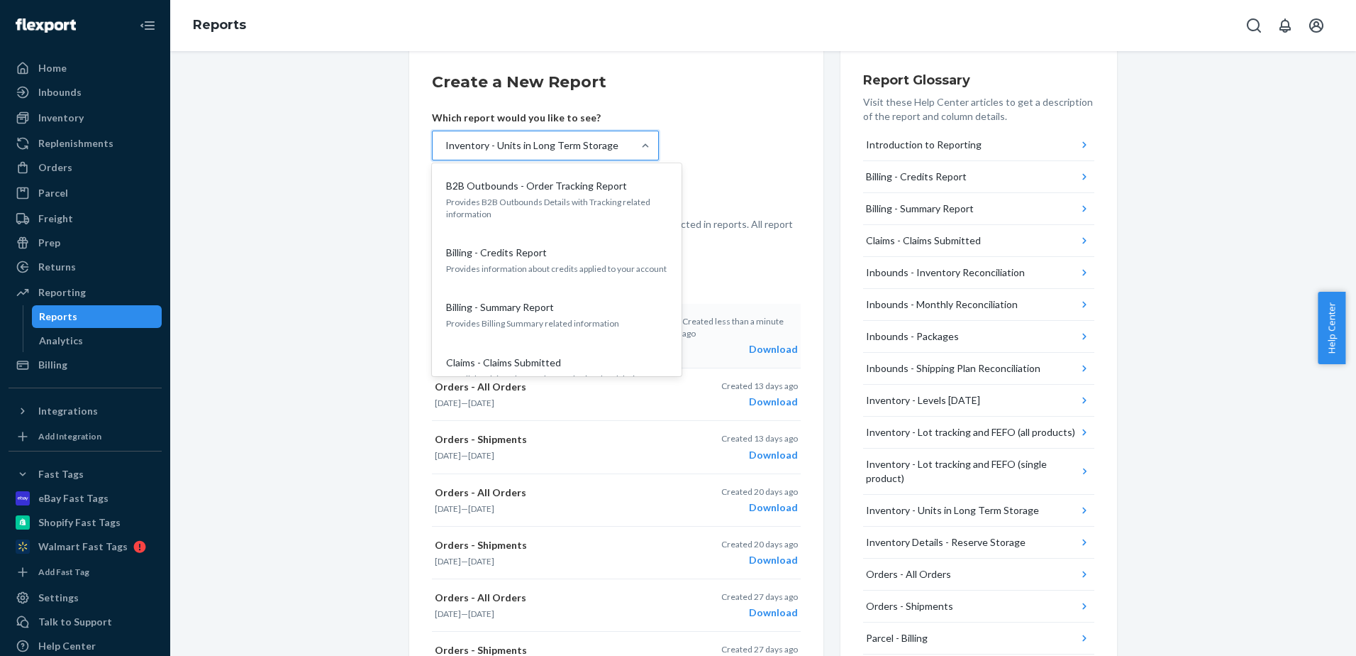
click at [633, 153] on div at bounding box center [646, 145] width 26 height 28
click at [446, 153] on input "option Inventory - Units in Long Term Storage, selected. option B2B Outbounds -…" at bounding box center [444, 145] width 1 height 14
click at [629, 357] on div "Claims - Claims Submitted" at bounding box center [554, 362] width 227 height 14
click at [446, 153] on input "option Inventory - Units in Long Term Storage, selected. option Claims - Claims…" at bounding box center [444, 145] width 1 height 14
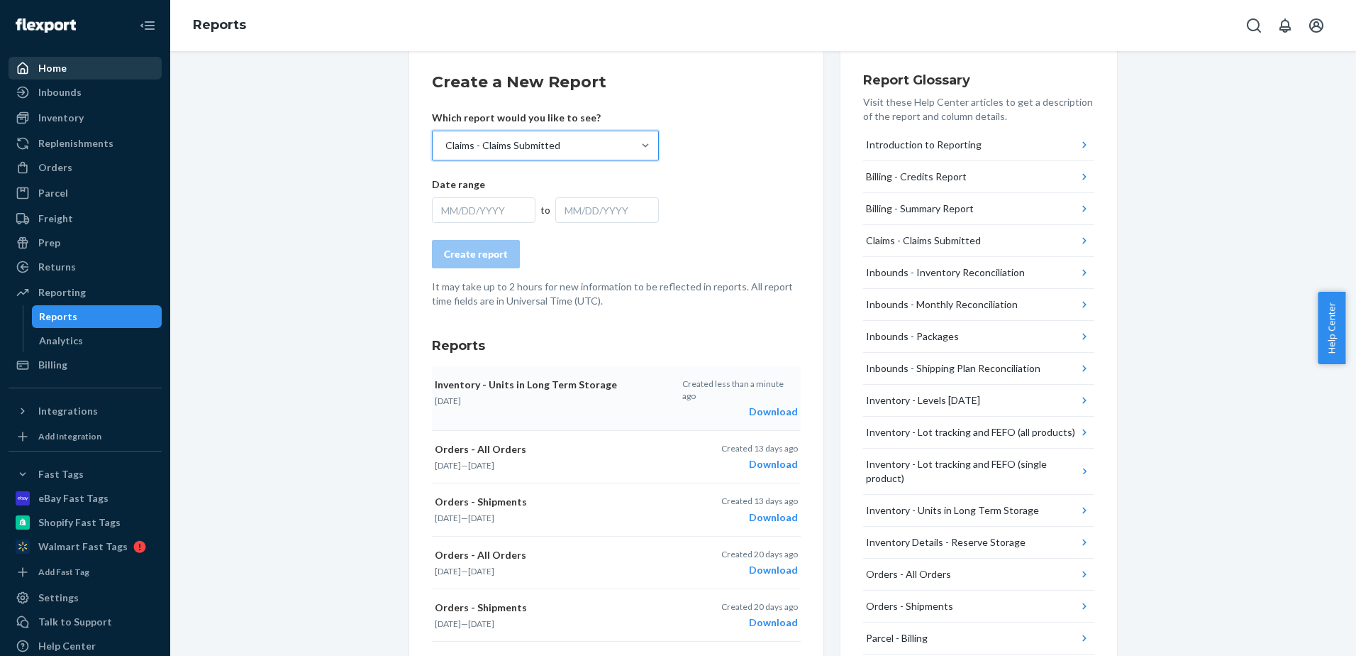
click at [61, 68] on div "Home" at bounding box center [52, 68] width 28 height 14
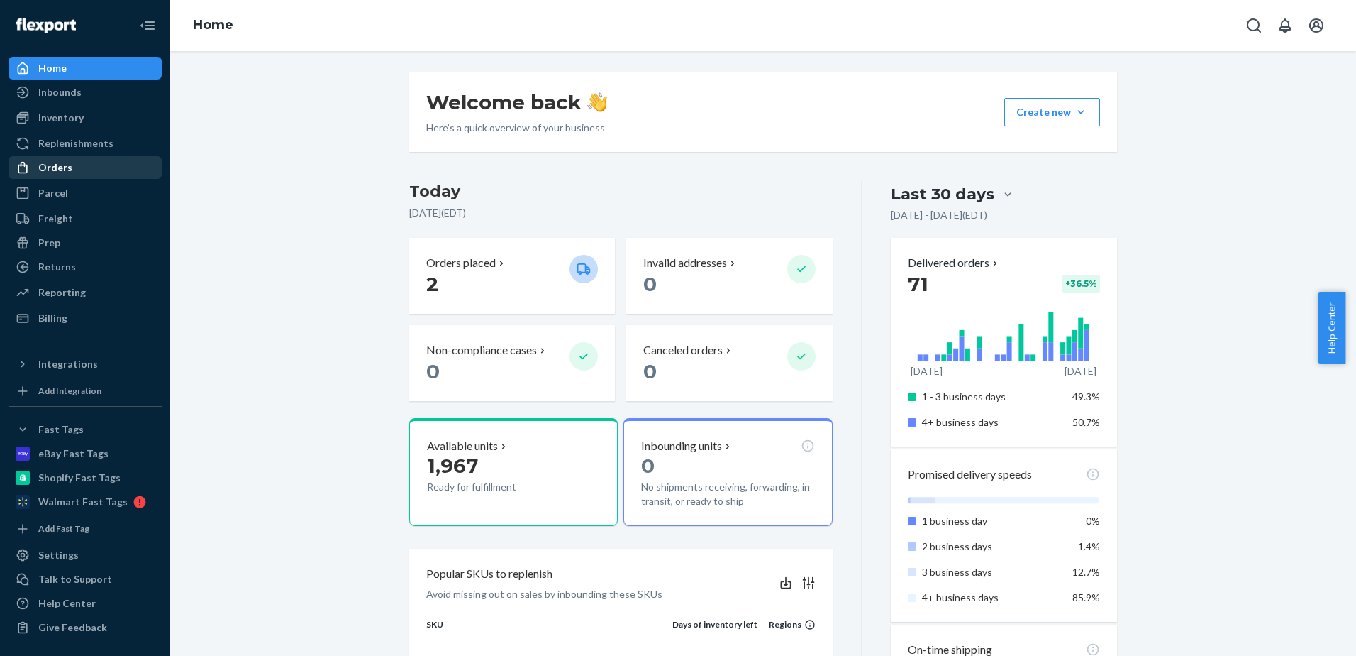
click at [60, 170] on div "Orders" at bounding box center [55, 167] width 34 height 14
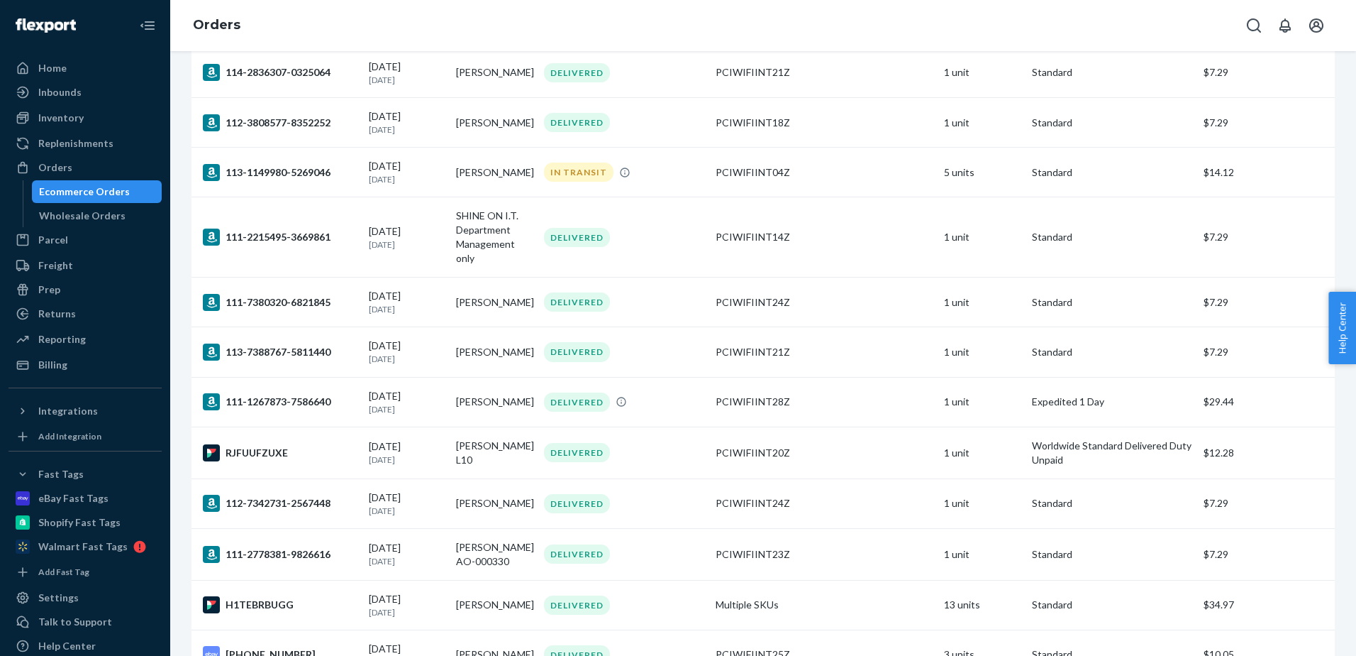
scroll to position [4020, 0]
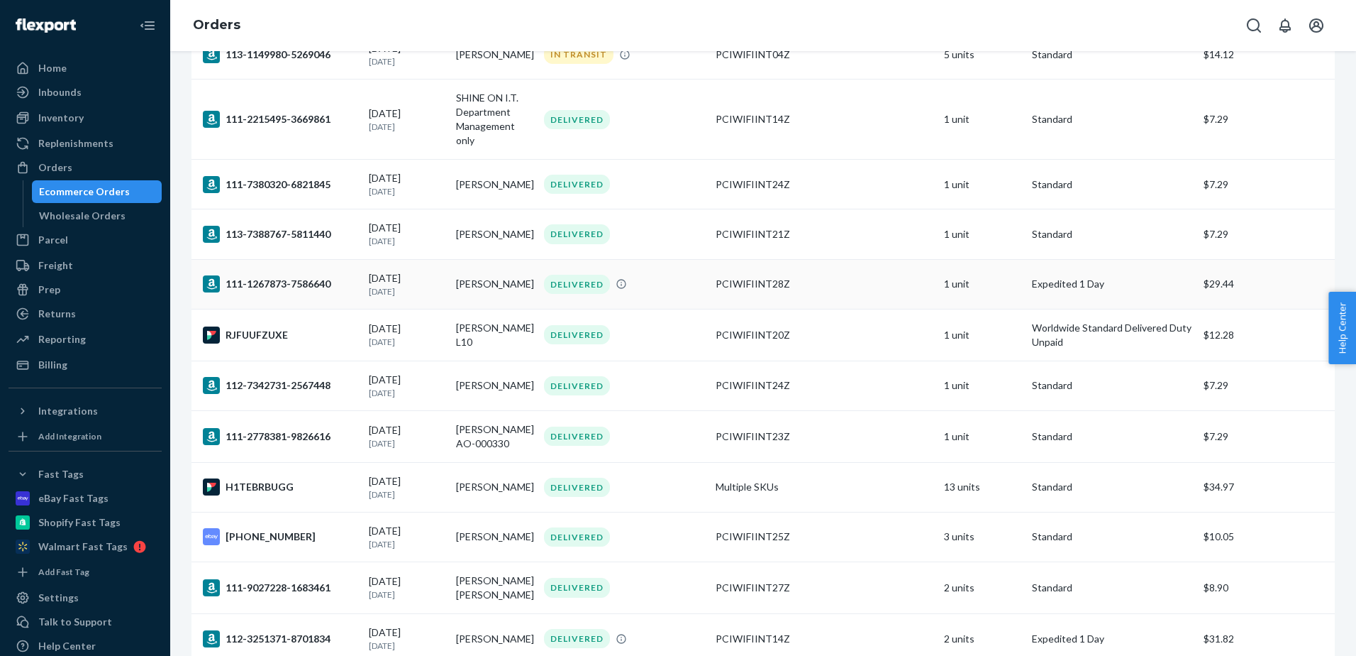
click at [685, 294] on div "DELIVERED" at bounding box center [624, 284] width 166 height 19
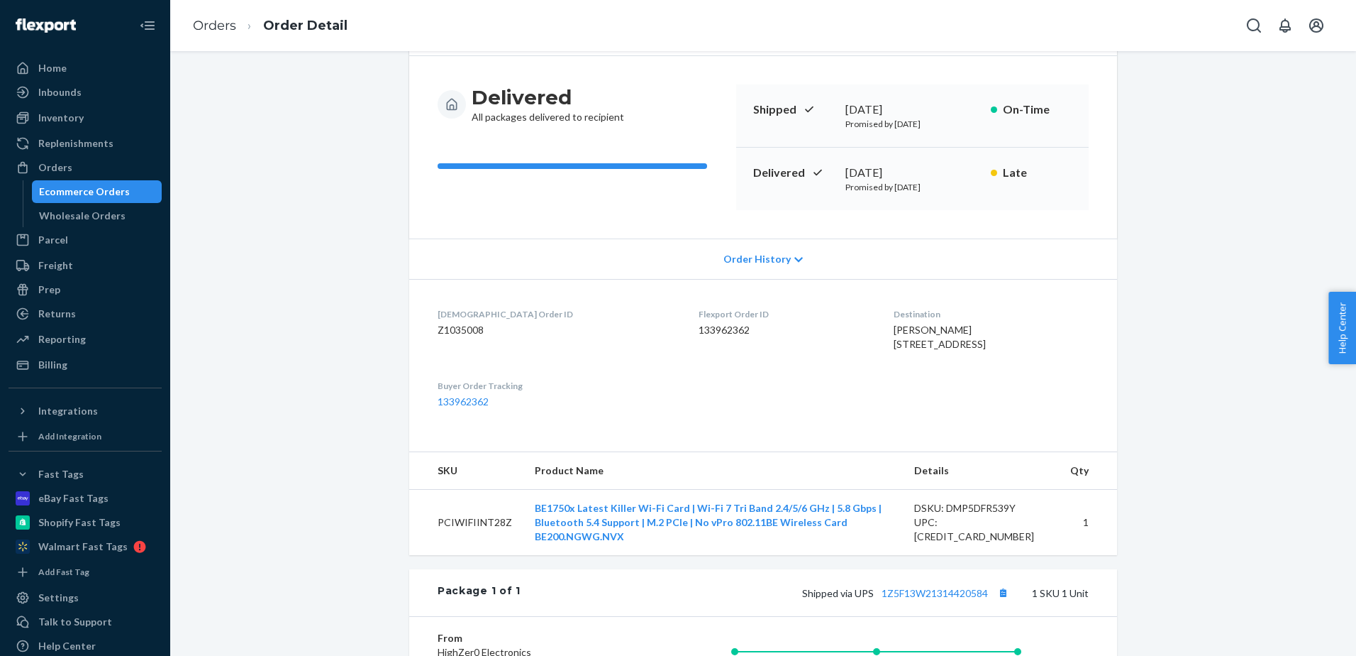
scroll to position [236, 0]
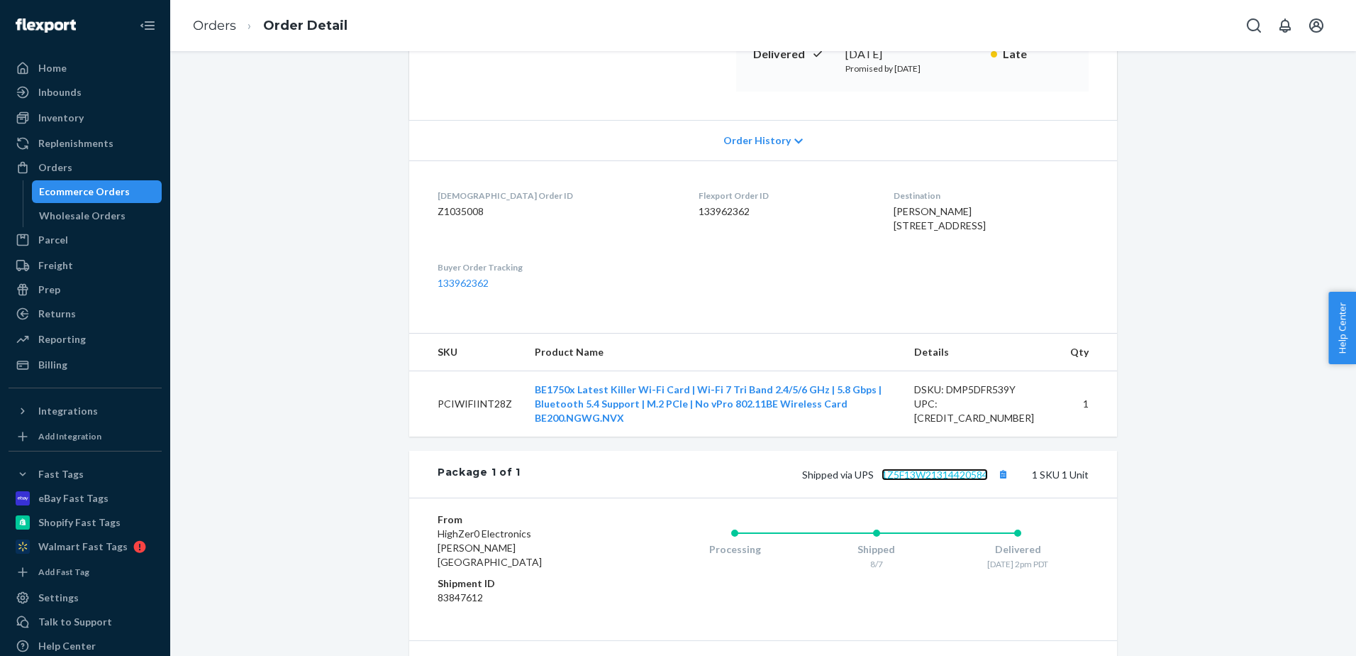
click at [922, 480] on link "1Z5F13W21314420584" at bounding box center [935, 474] width 106 height 12
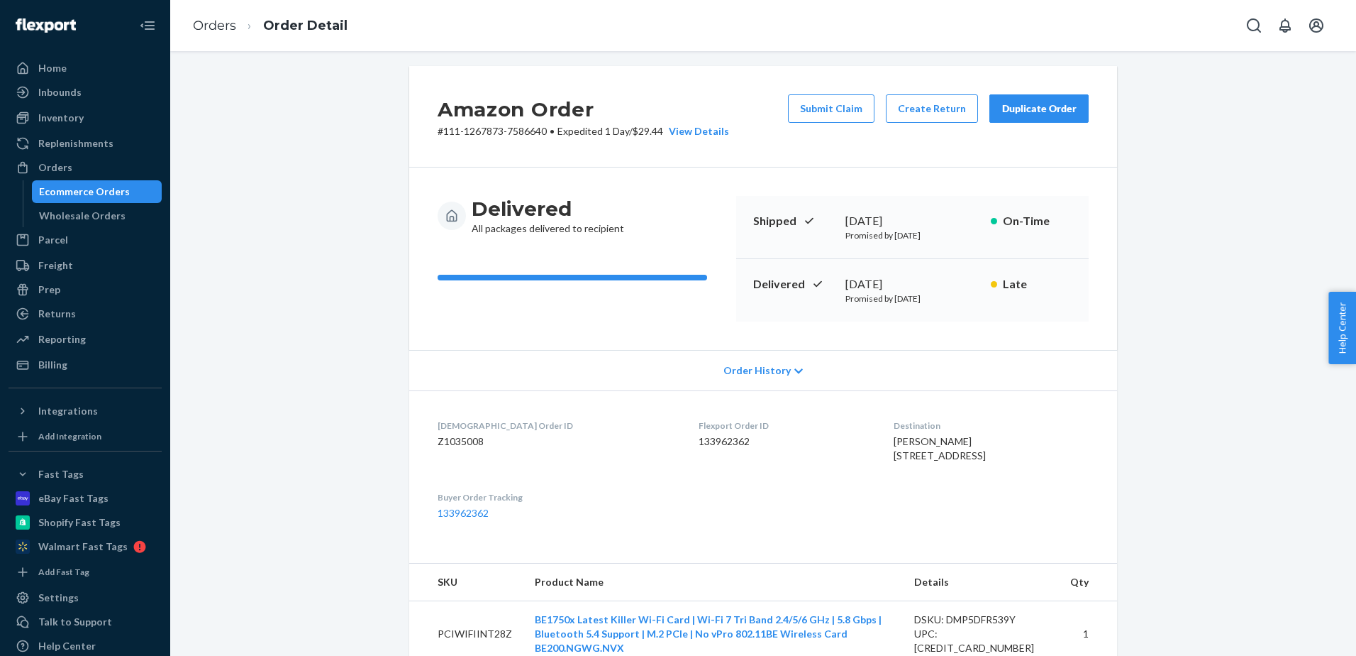
scroll to position [0, 0]
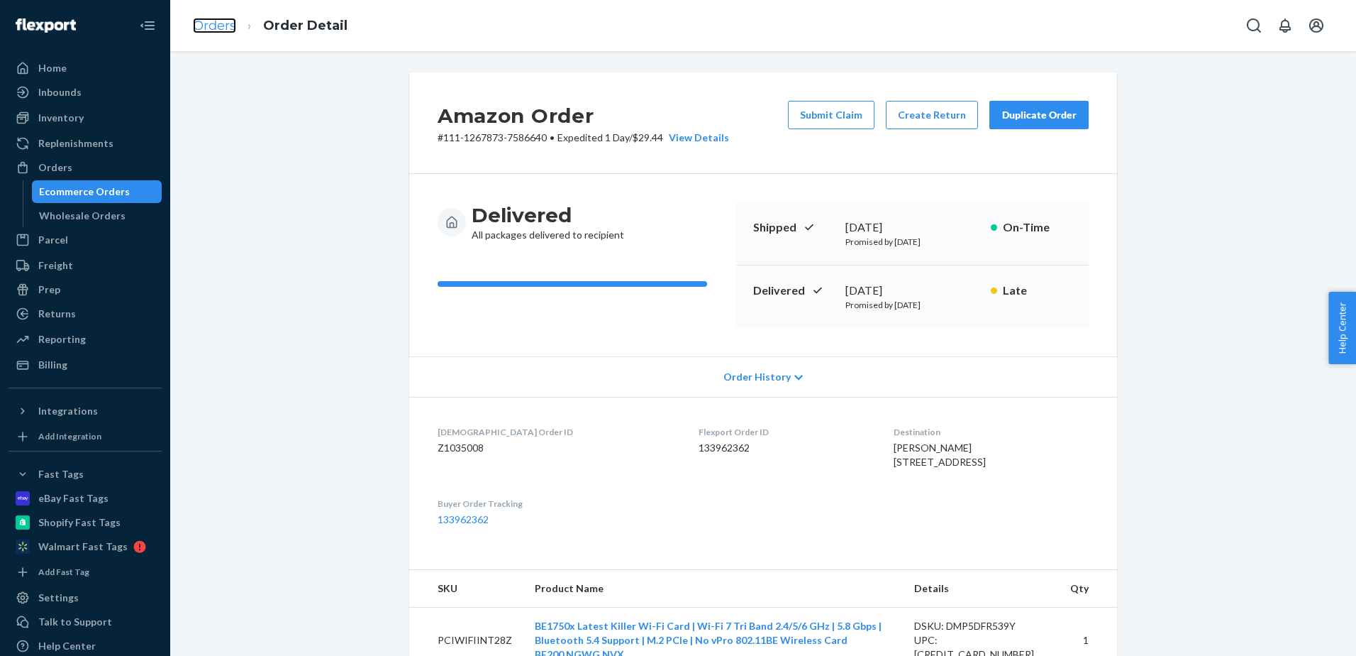
click at [204, 27] on link "Orders" at bounding box center [214, 26] width 43 height 16
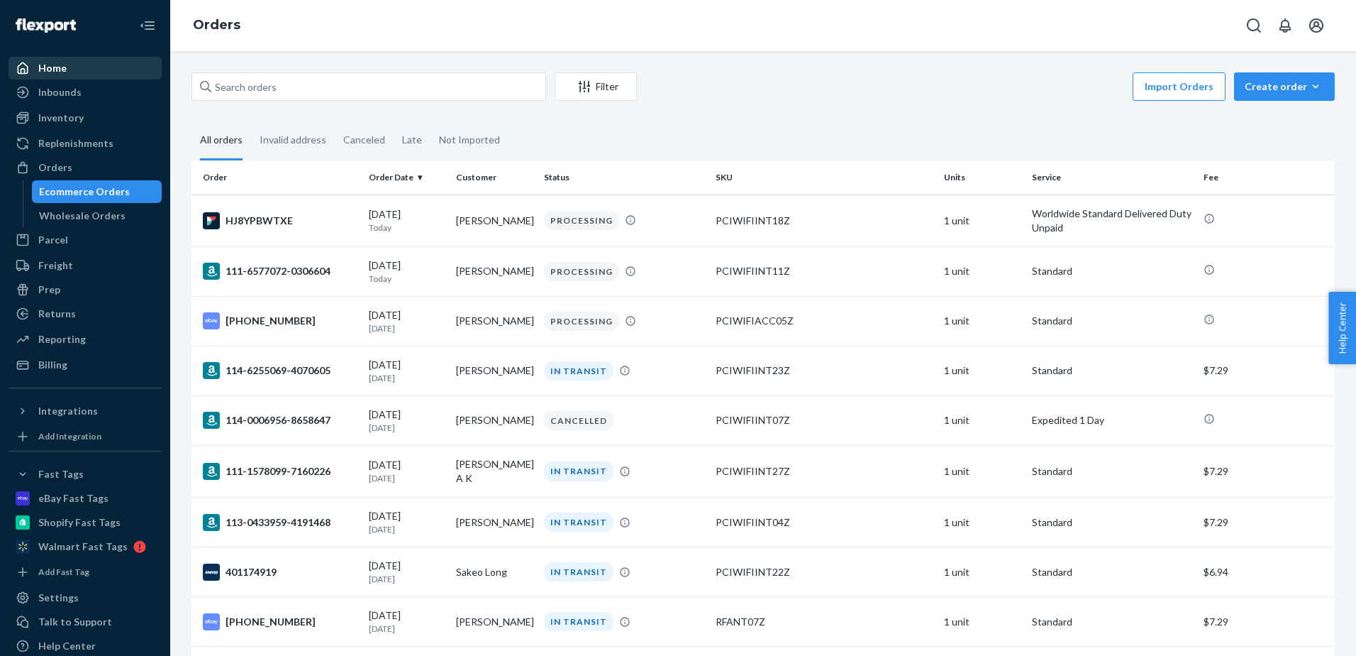
click at [64, 69] on div "Home" at bounding box center [52, 68] width 28 height 14
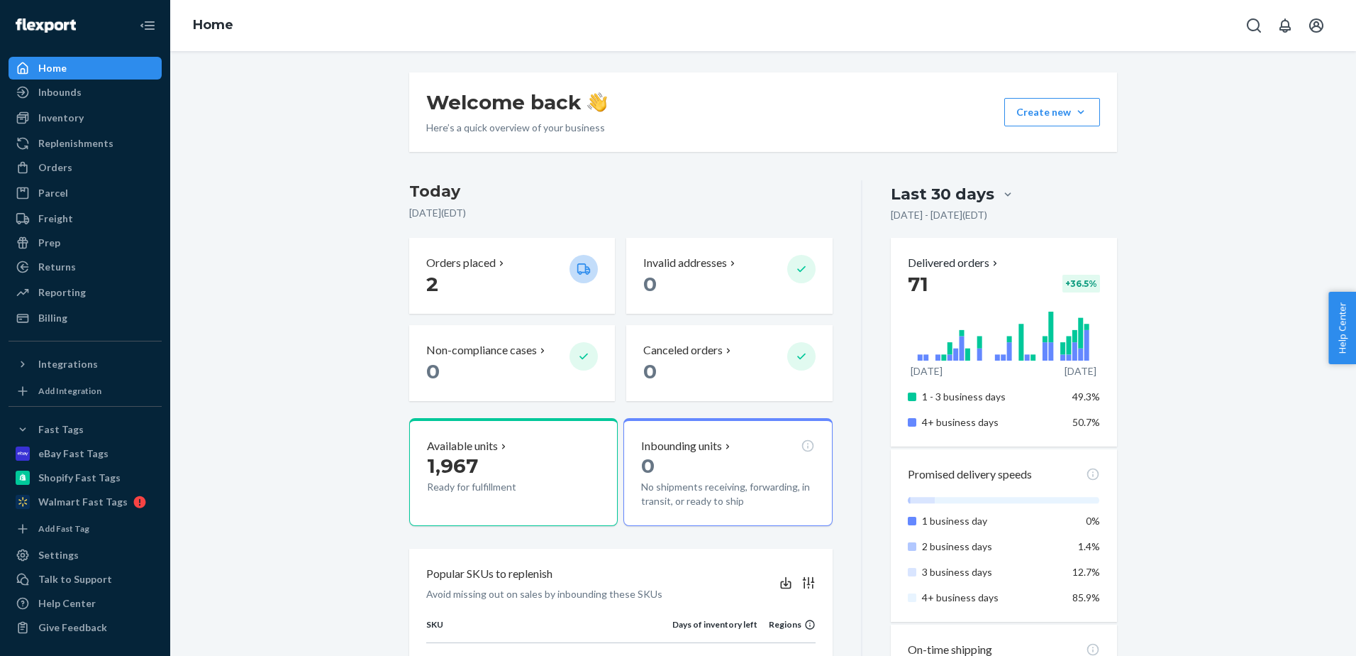
click at [1191, 280] on div "Welcome back Here’s a quick overview of your business Create new Create new inb…" at bounding box center [763, 655] width 1165 height 1167
click at [278, 463] on div "Welcome back Here’s a quick overview of your business Create new Create new inb…" at bounding box center [763, 655] width 1165 height 1167
